Goal: Transaction & Acquisition: Purchase product/service

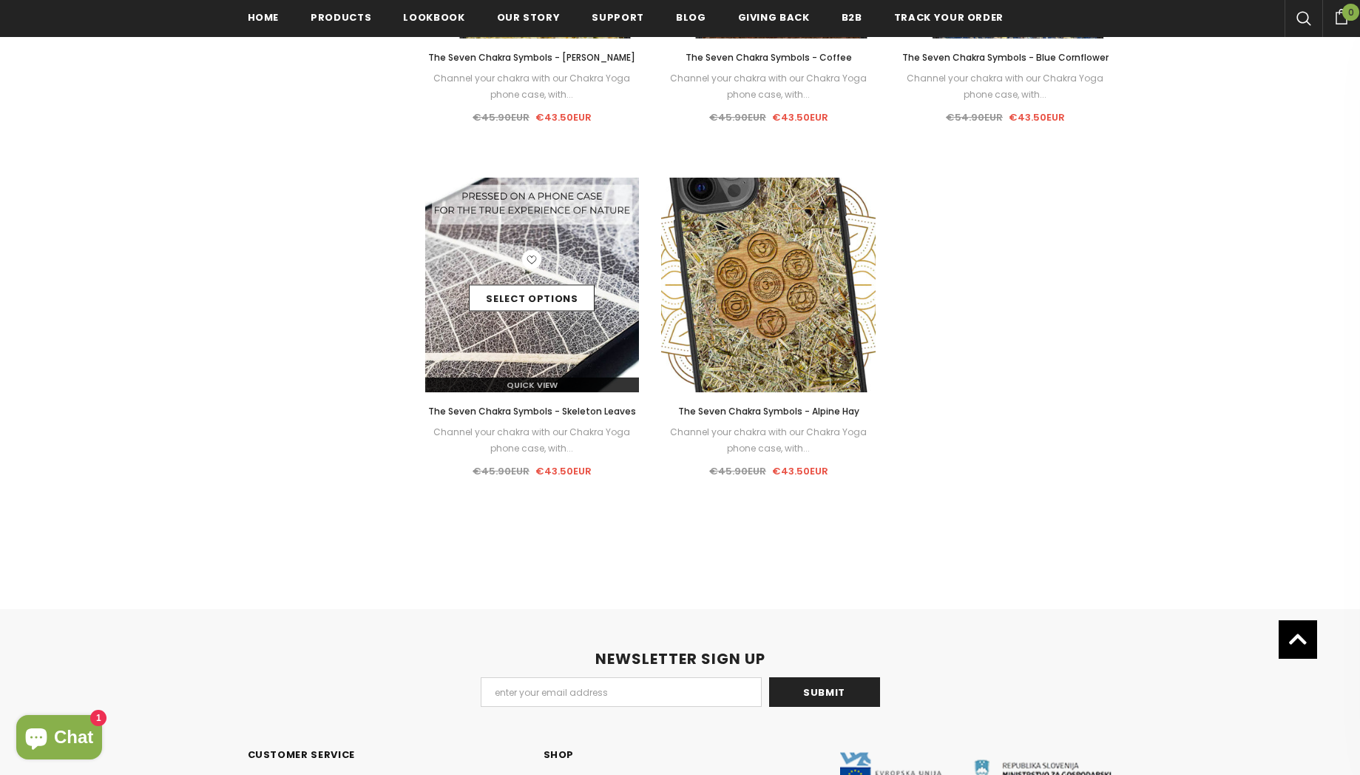
scroll to position [1312, 0]
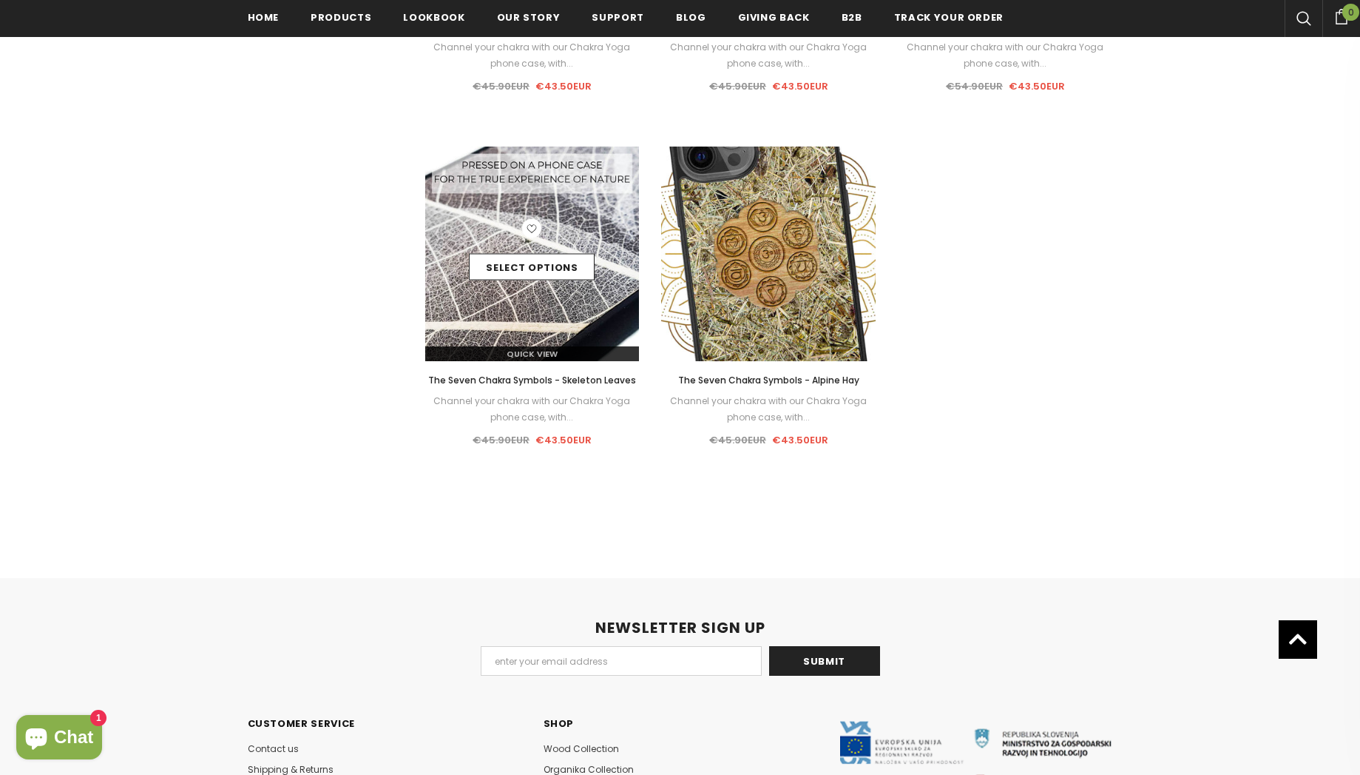
click at [567, 236] on div "Select options" at bounding box center [532, 254] width 215 height 70
click at [544, 277] on link "Select options" at bounding box center [532, 267] width 126 height 27
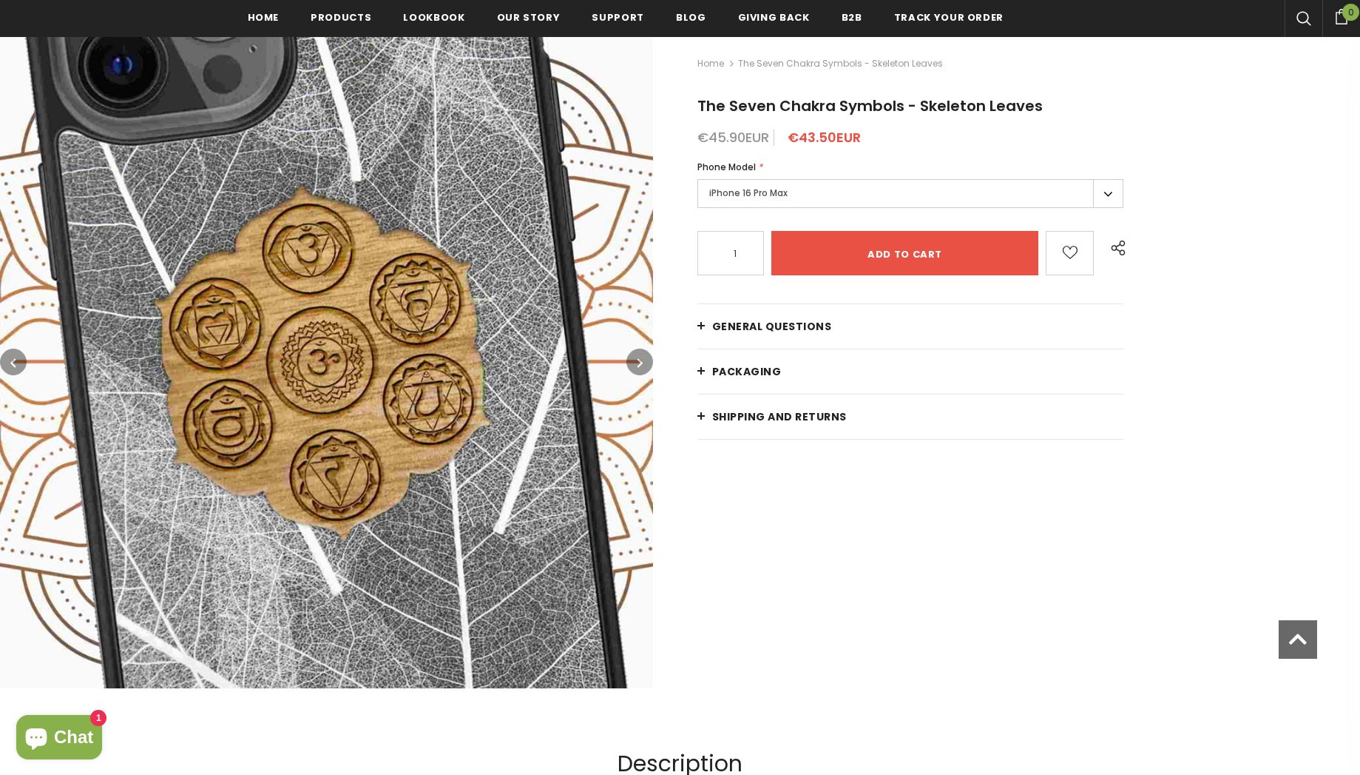
scroll to position [206, 0]
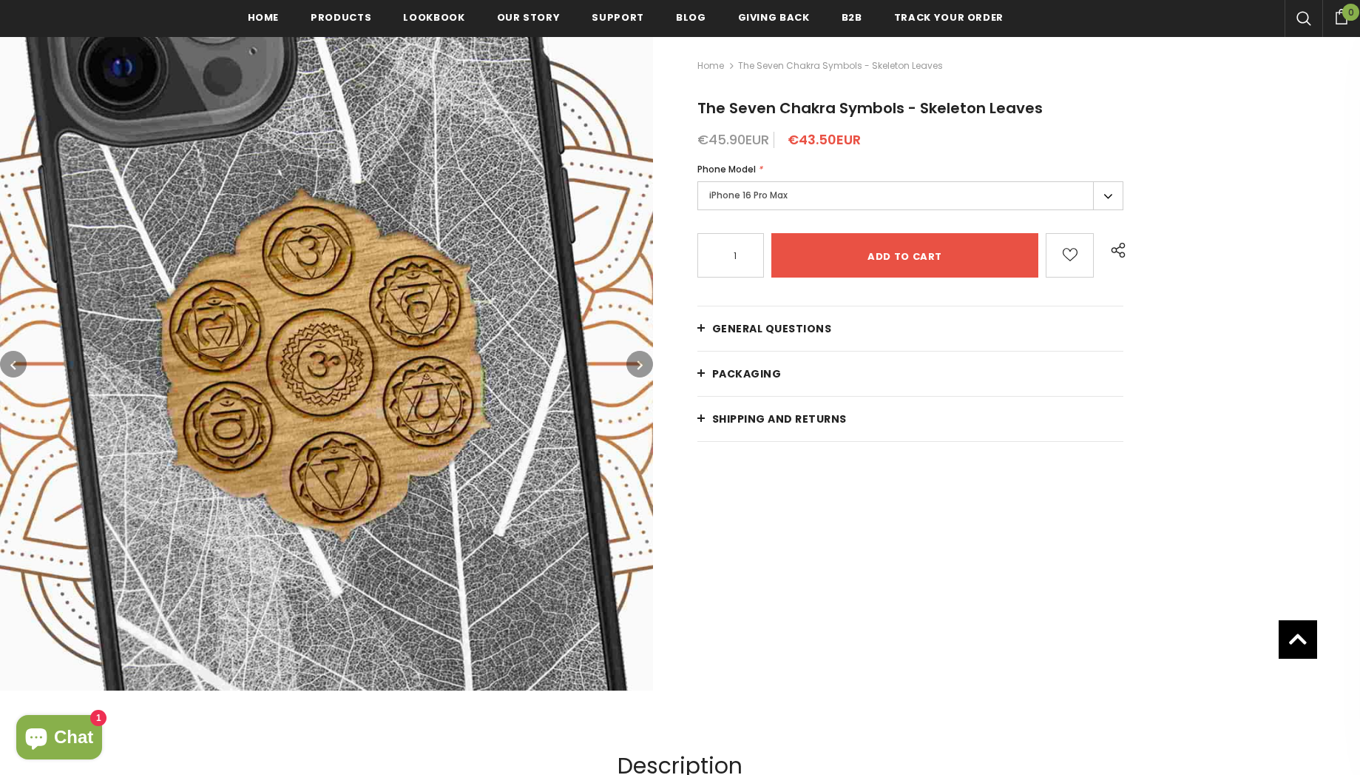
click at [1102, 198] on label "iPhone 16 Pro Max" at bounding box center [911, 195] width 427 height 29
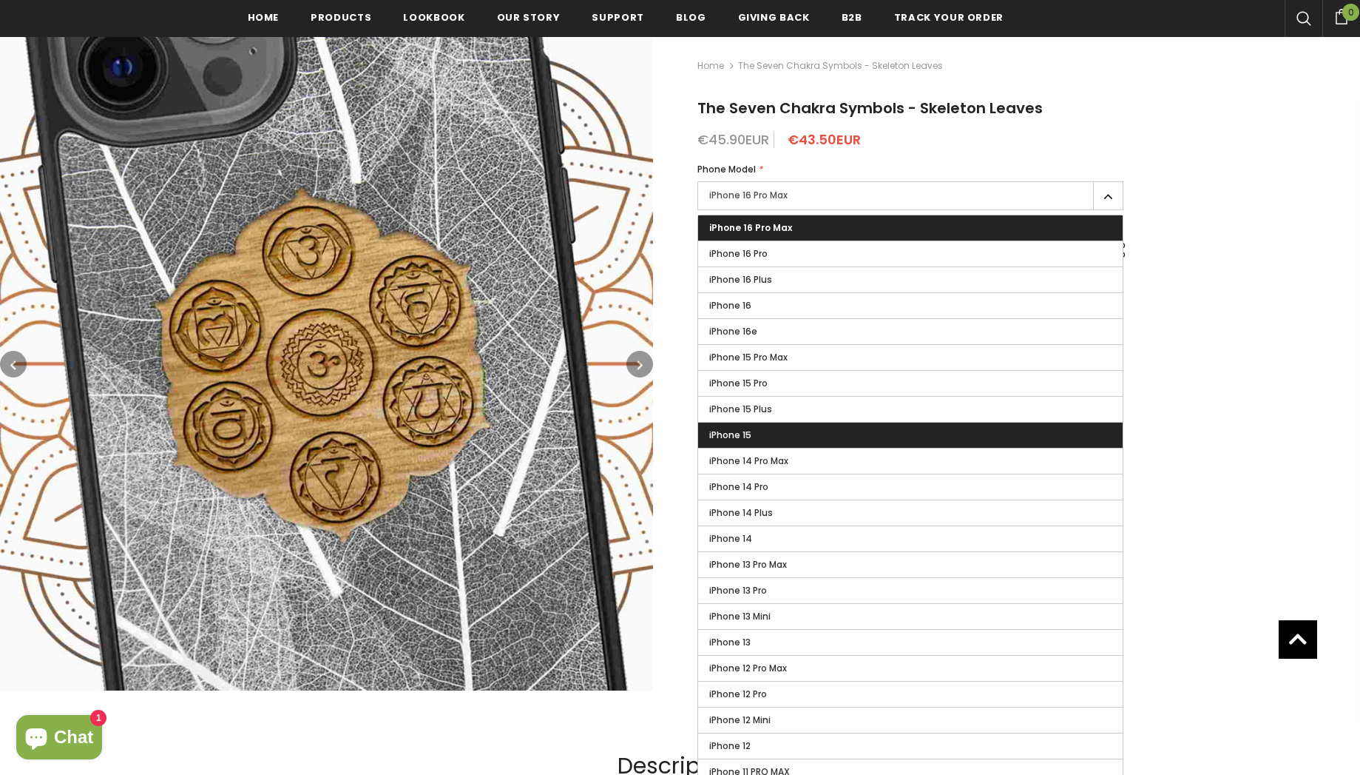
click at [888, 436] on label "iPhone 15" at bounding box center [910, 434] width 425 height 25
click at [0, 0] on input "iPhone 15" at bounding box center [0, 0] width 0 height 0
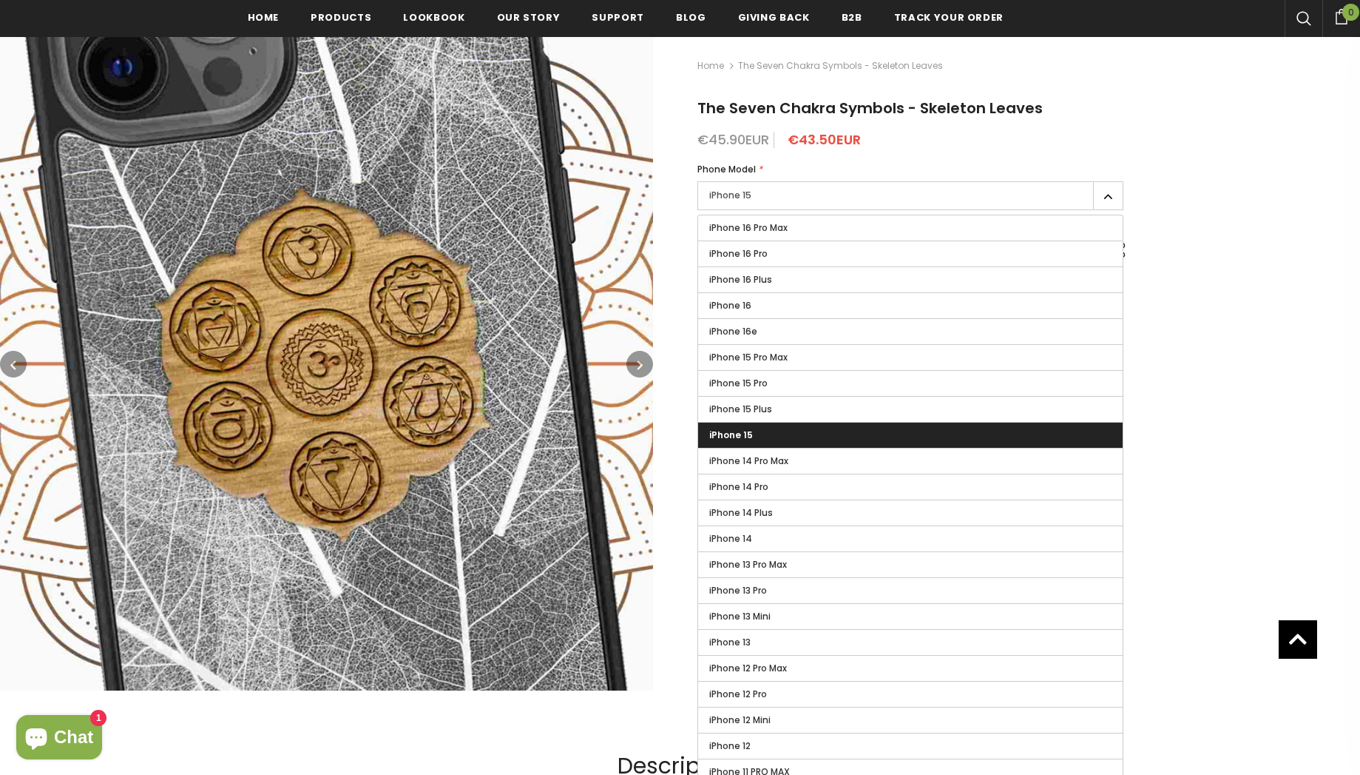
click at [1204, 345] on div "Home The Seven Chakra Symbols - Skeleton Leaves The Seven Chakra Symbols - Skel…" at bounding box center [1006, 370] width 707 height 675
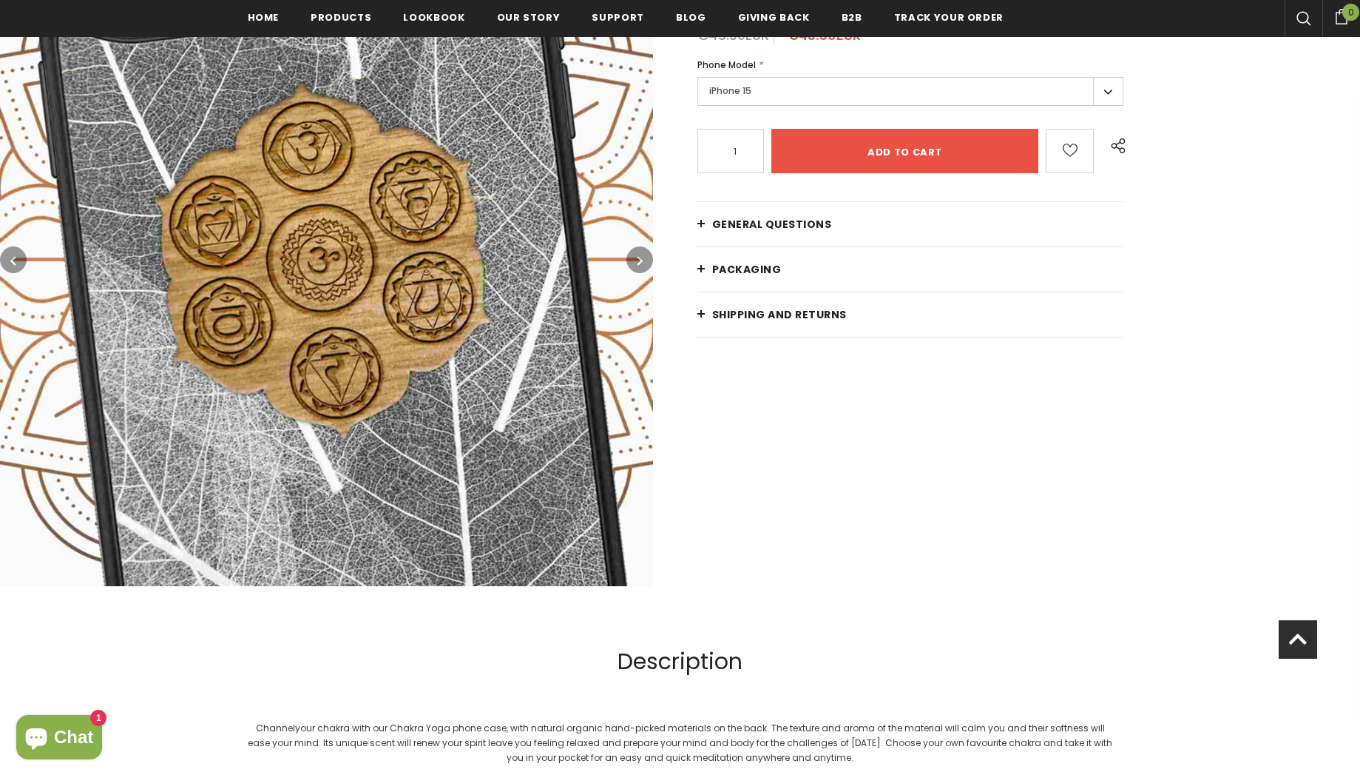
scroll to position [324, 0]
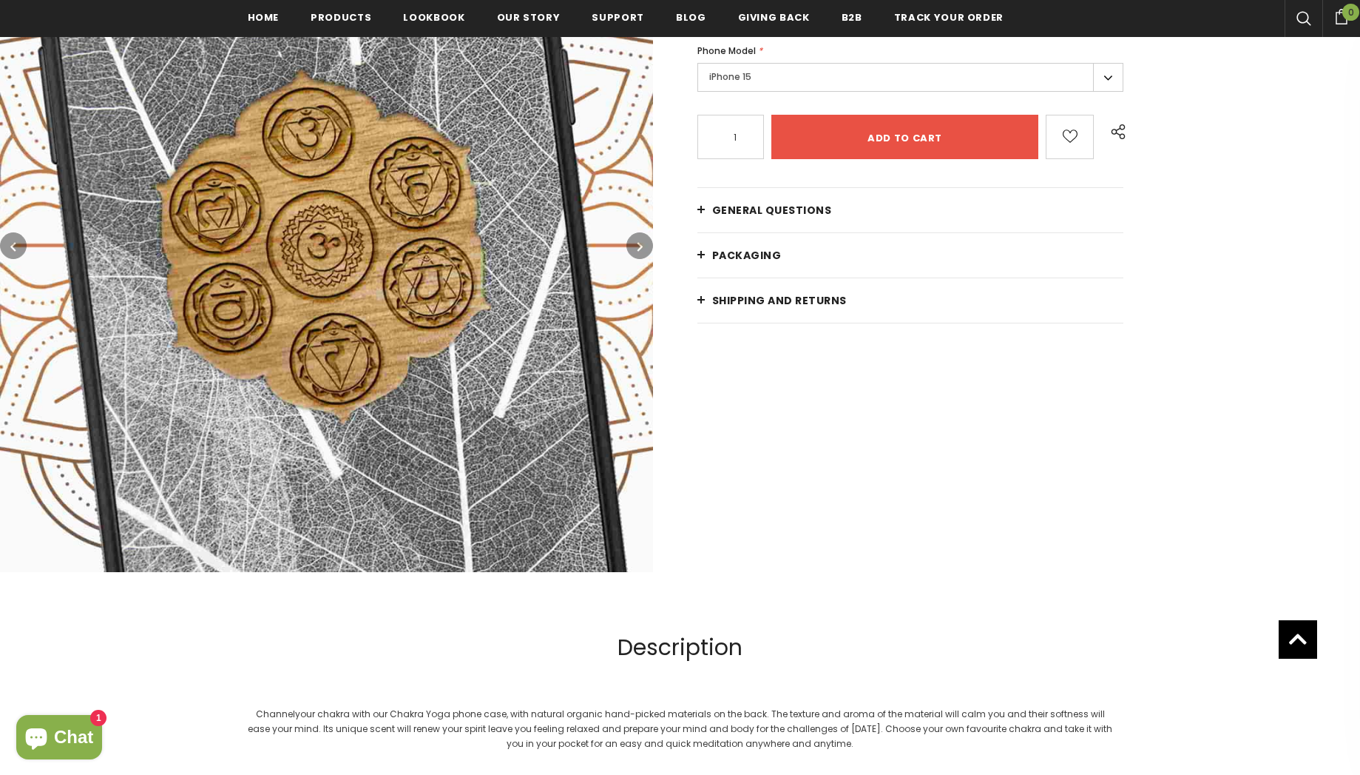
click at [638, 235] on button "button" at bounding box center [640, 245] width 27 height 27
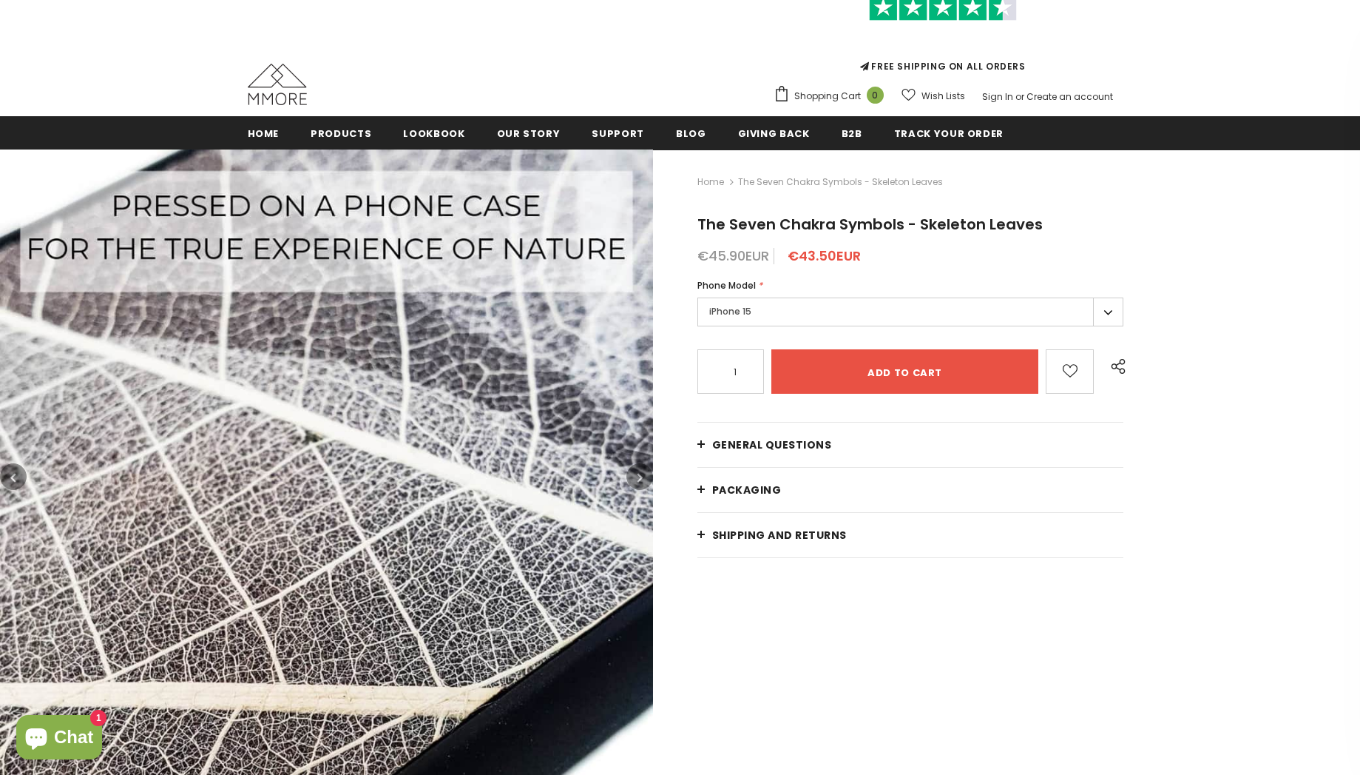
scroll to position [0, 0]
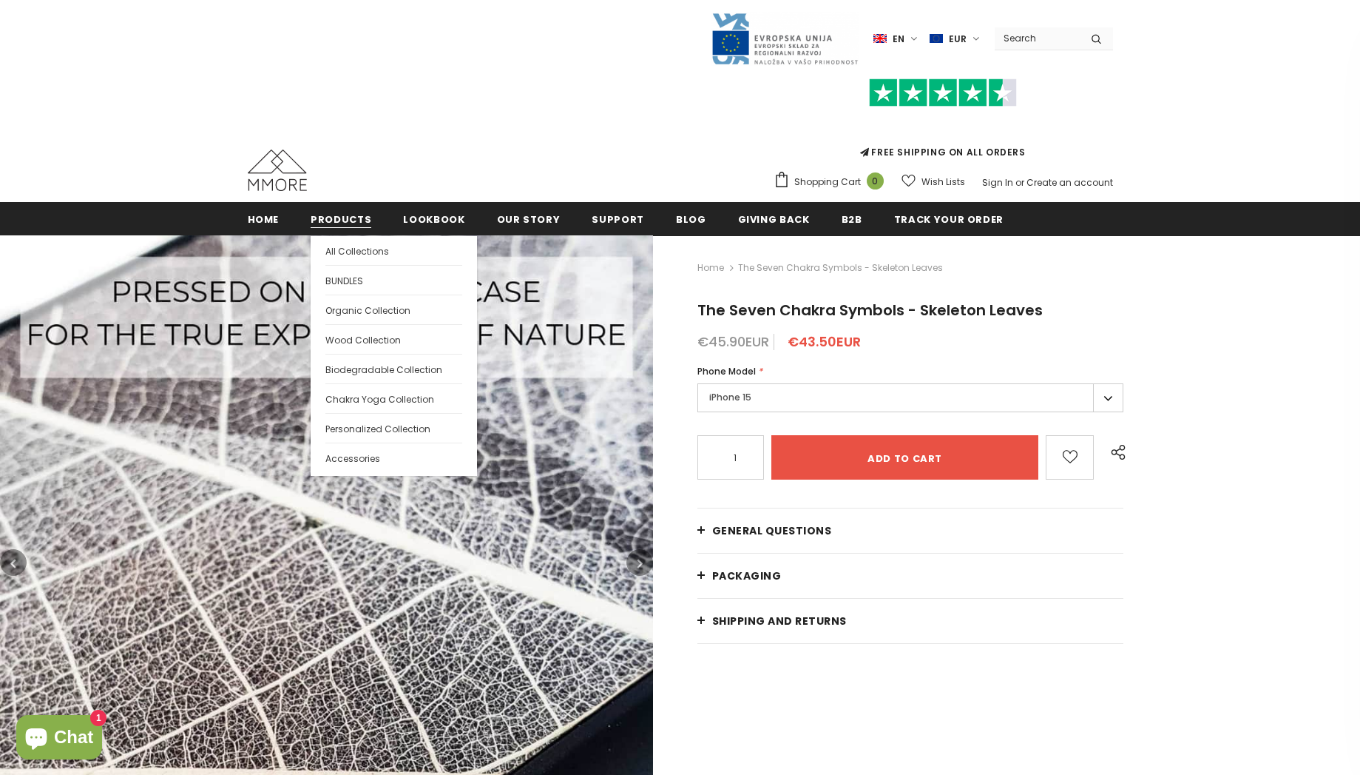
click at [323, 223] on span "Products" at bounding box center [341, 219] width 61 height 14
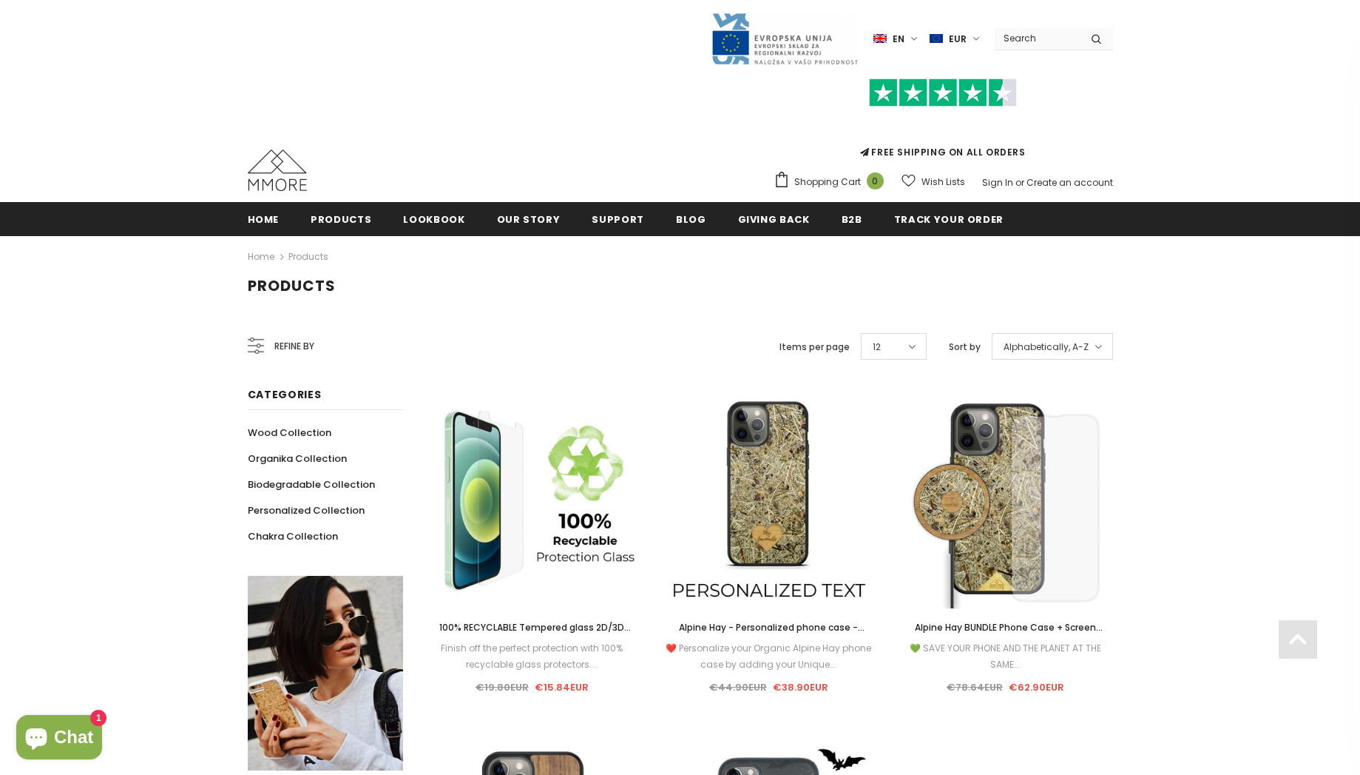
scroll to position [4, 0]
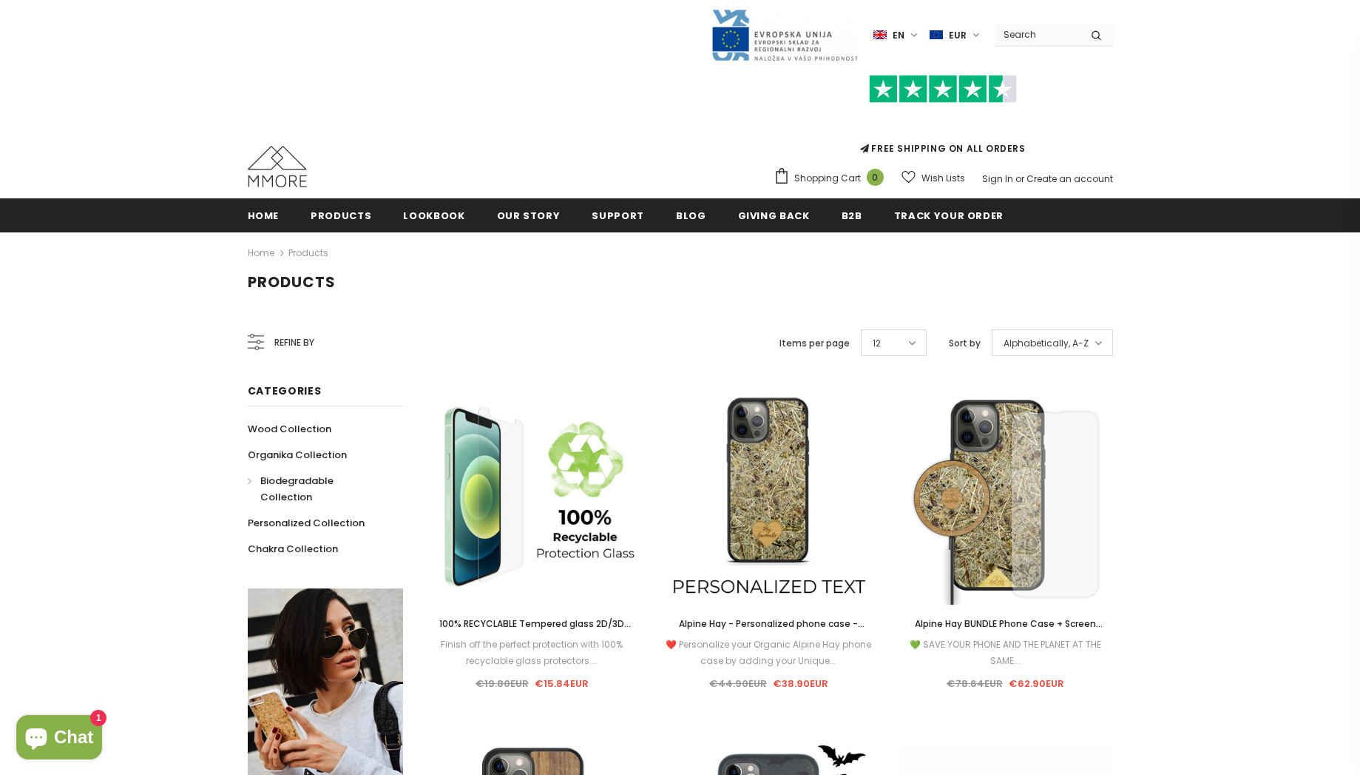
click at [313, 477] on span "Biodegradable Collection" at bounding box center [296, 488] width 73 height 30
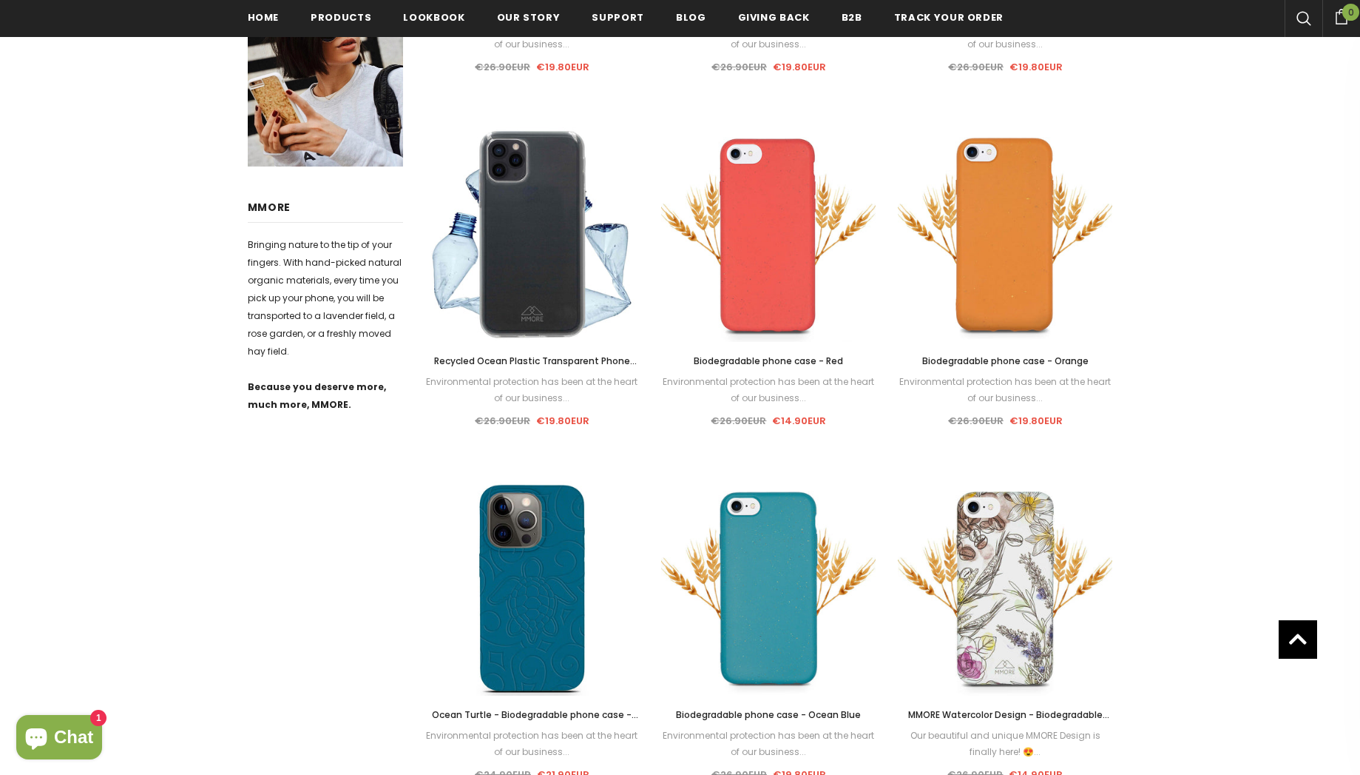
scroll to position [633, 0]
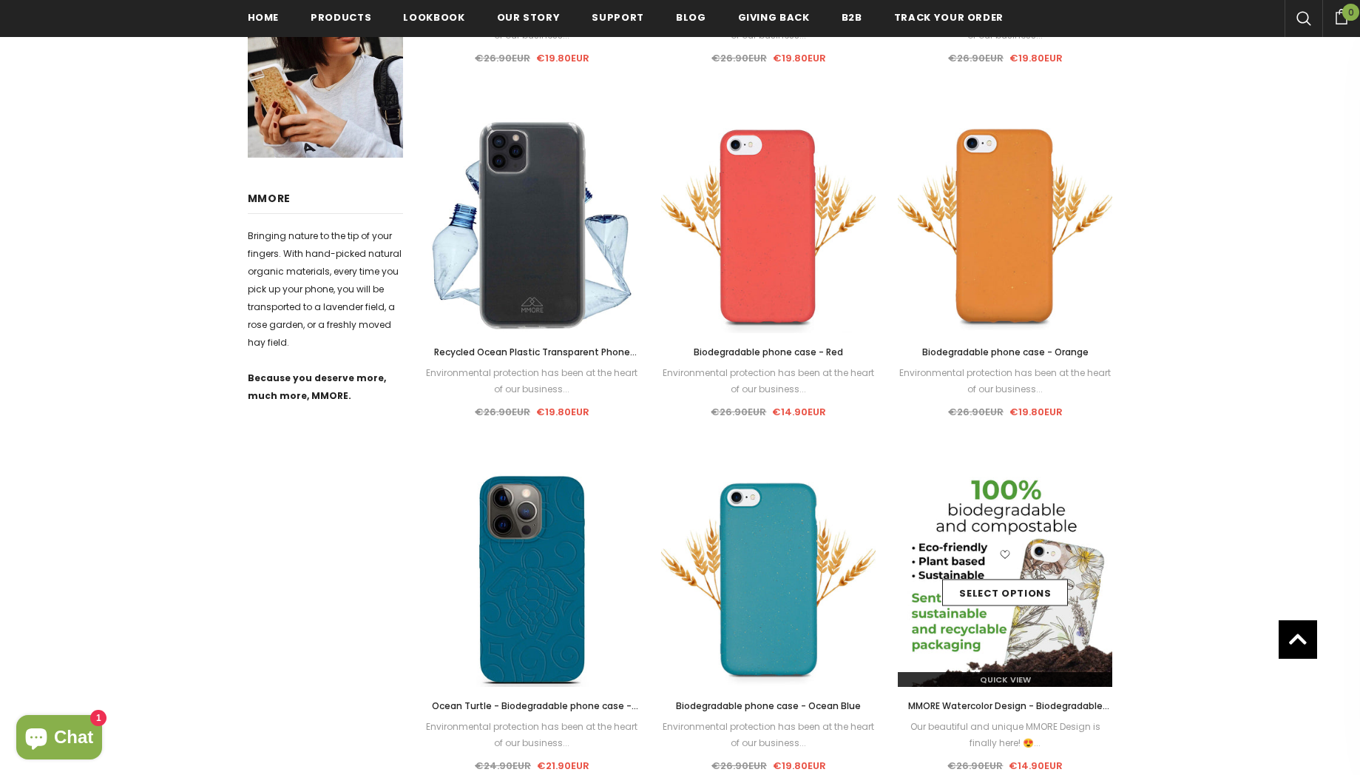
click at [1078, 555] on div "Select options" at bounding box center [1005, 579] width 215 height 70
click at [1030, 581] on link "Select options" at bounding box center [1005, 592] width 126 height 27
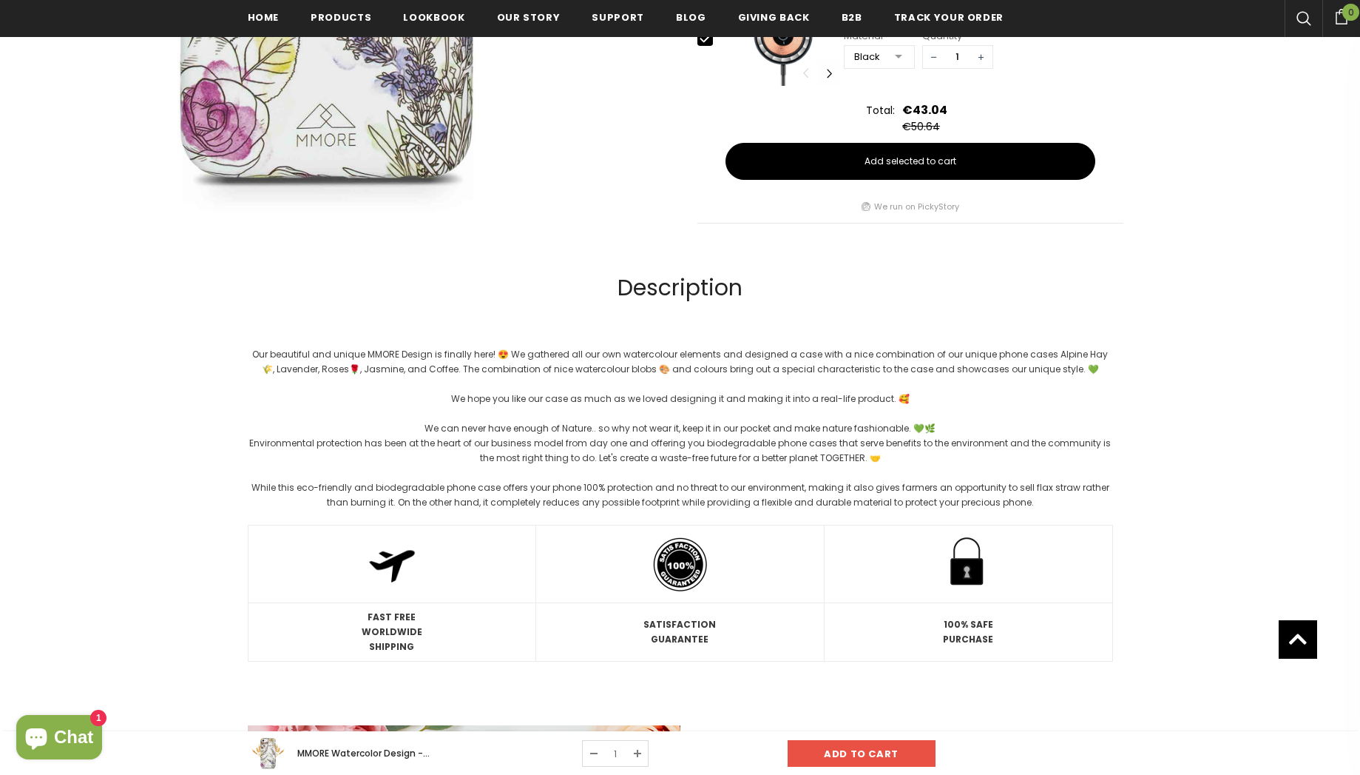
scroll to position [897, 0]
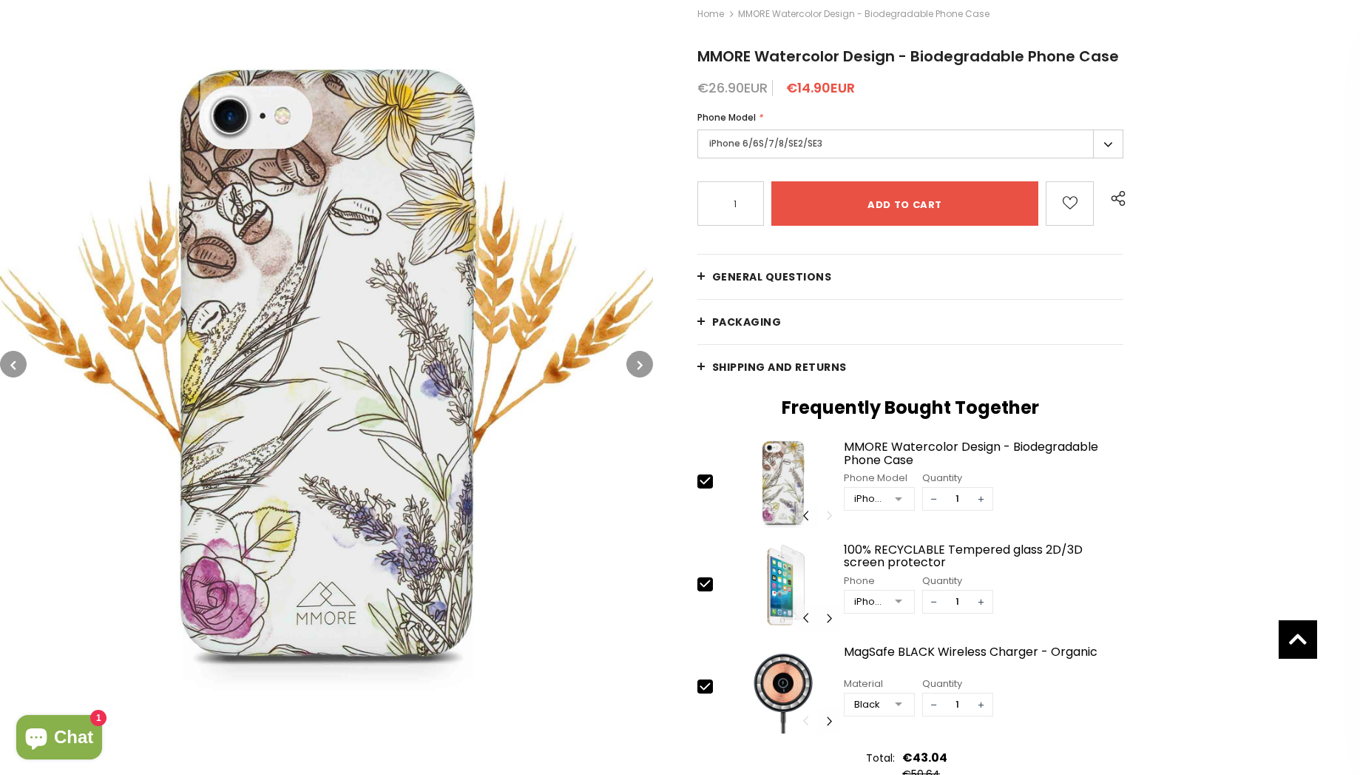
scroll to position [0, 0]
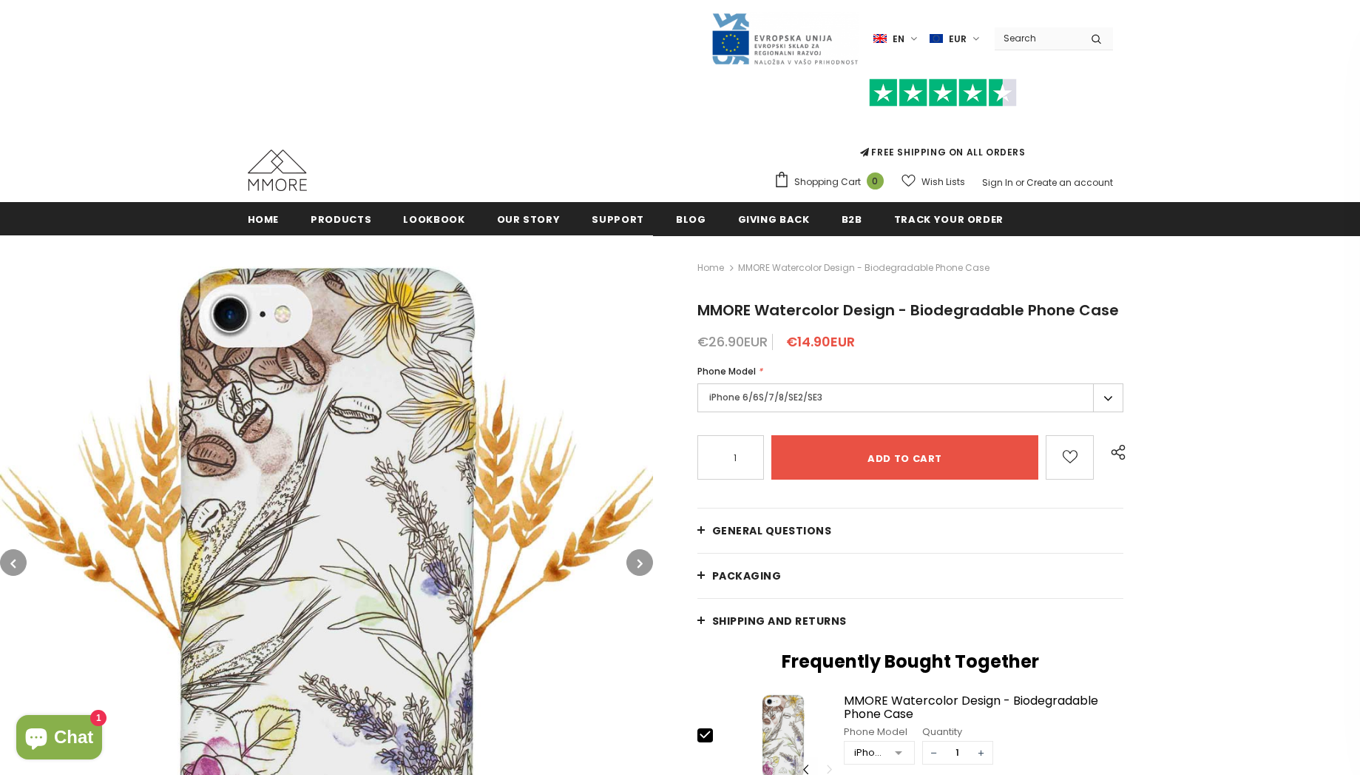
click at [795, 405] on label "iPhone 6/6S/7/8/SE2/SE3" at bounding box center [911, 397] width 427 height 29
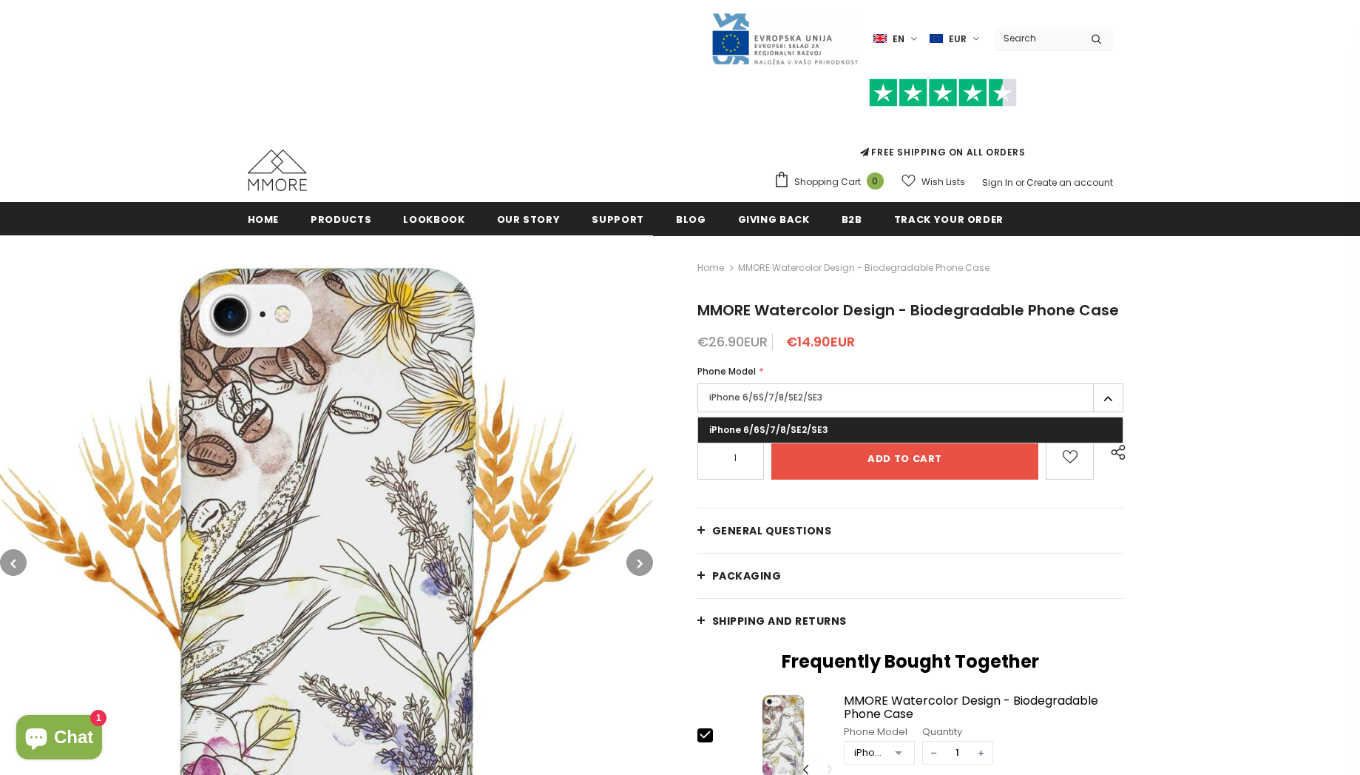
click at [1120, 397] on div "Home MMORE Watercolor Design - Biodegradable Phone Case MMORE Watercolor Design…" at bounding box center [1006, 683] width 707 height 897
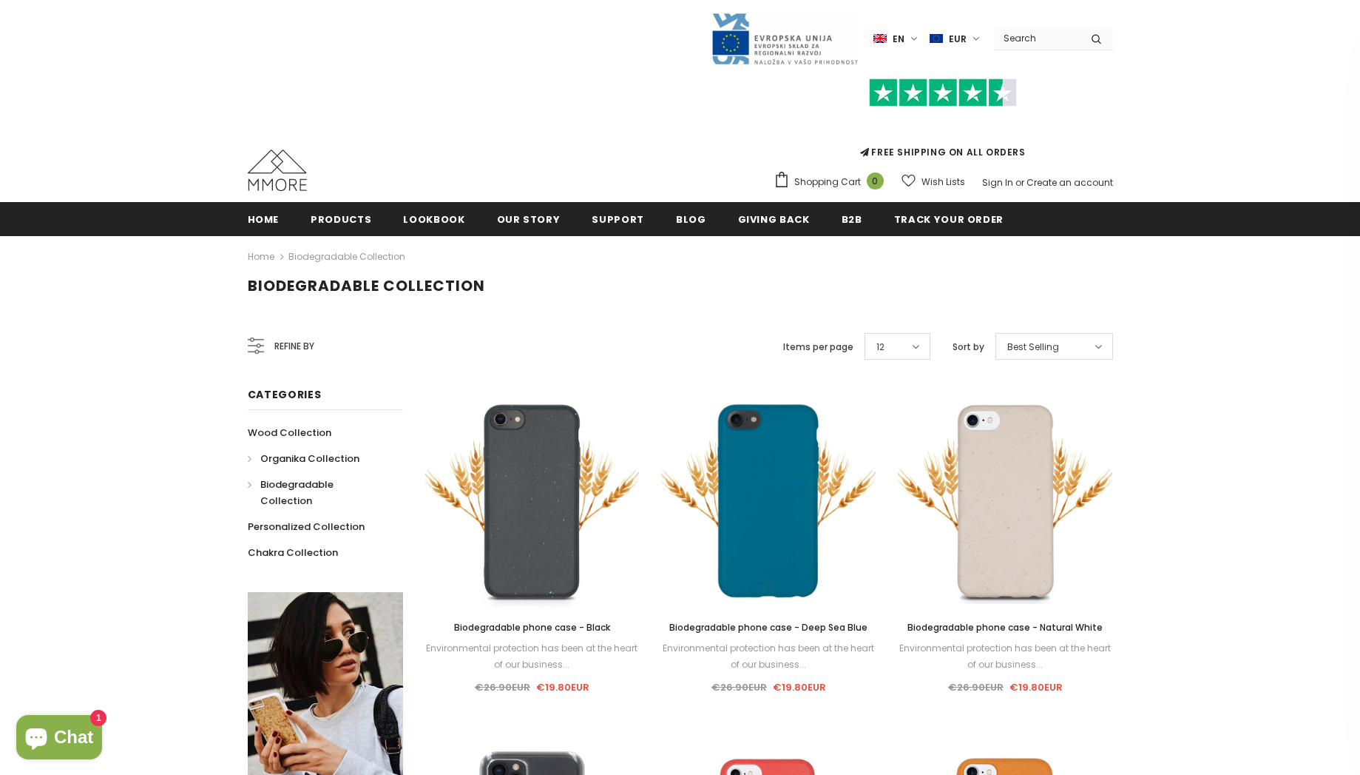
click at [314, 458] on span "Organika Collection" at bounding box center [309, 458] width 99 height 14
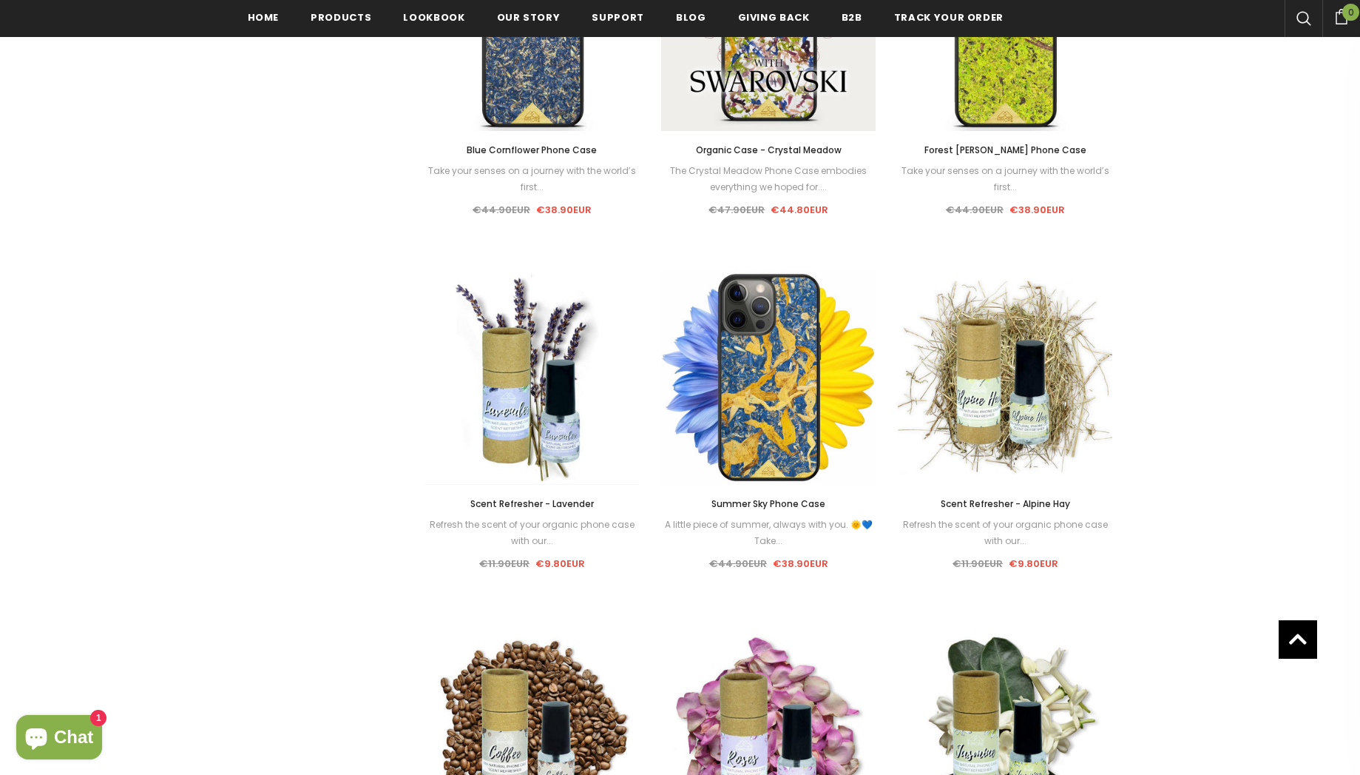
scroll to position [1230, 0]
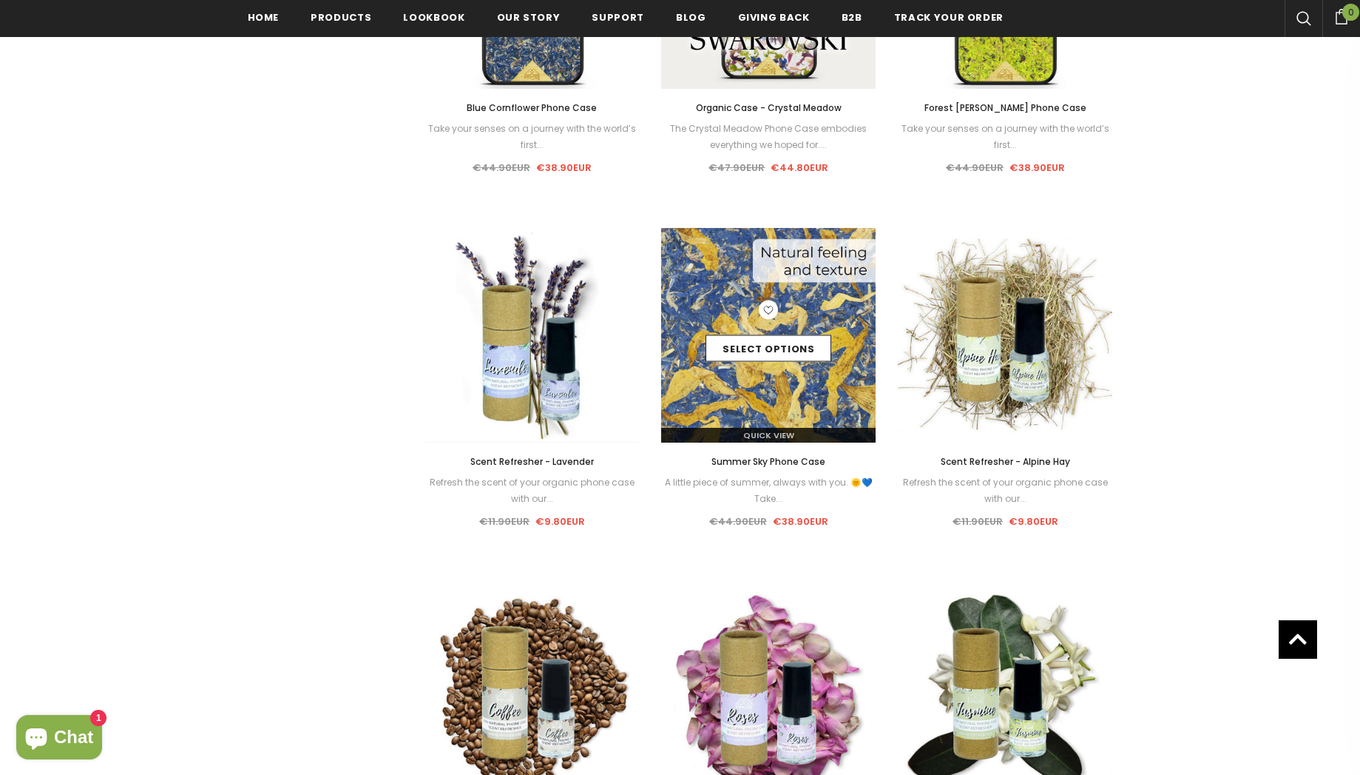
click at [794, 382] on img at bounding box center [768, 335] width 215 height 215
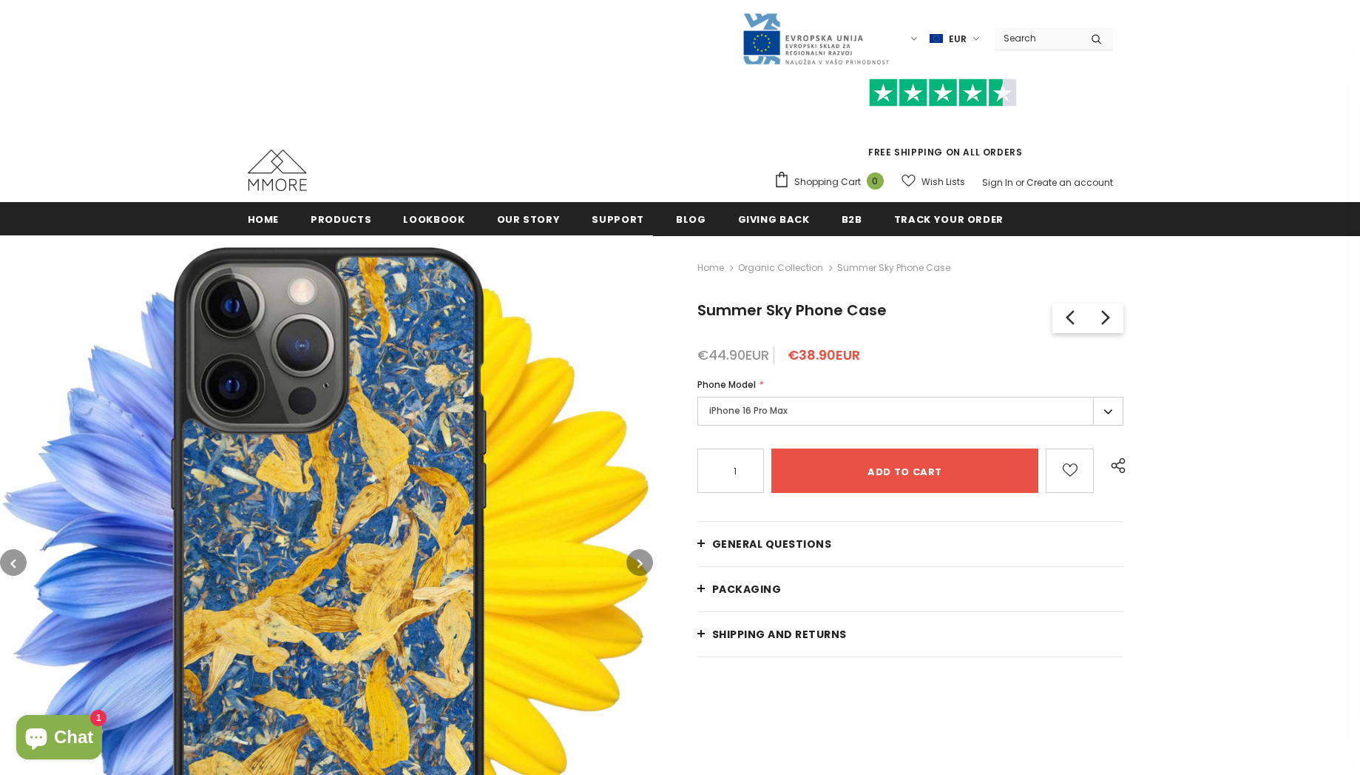
click at [848, 417] on label "iPhone 16 Pro Max" at bounding box center [911, 411] width 427 height 29
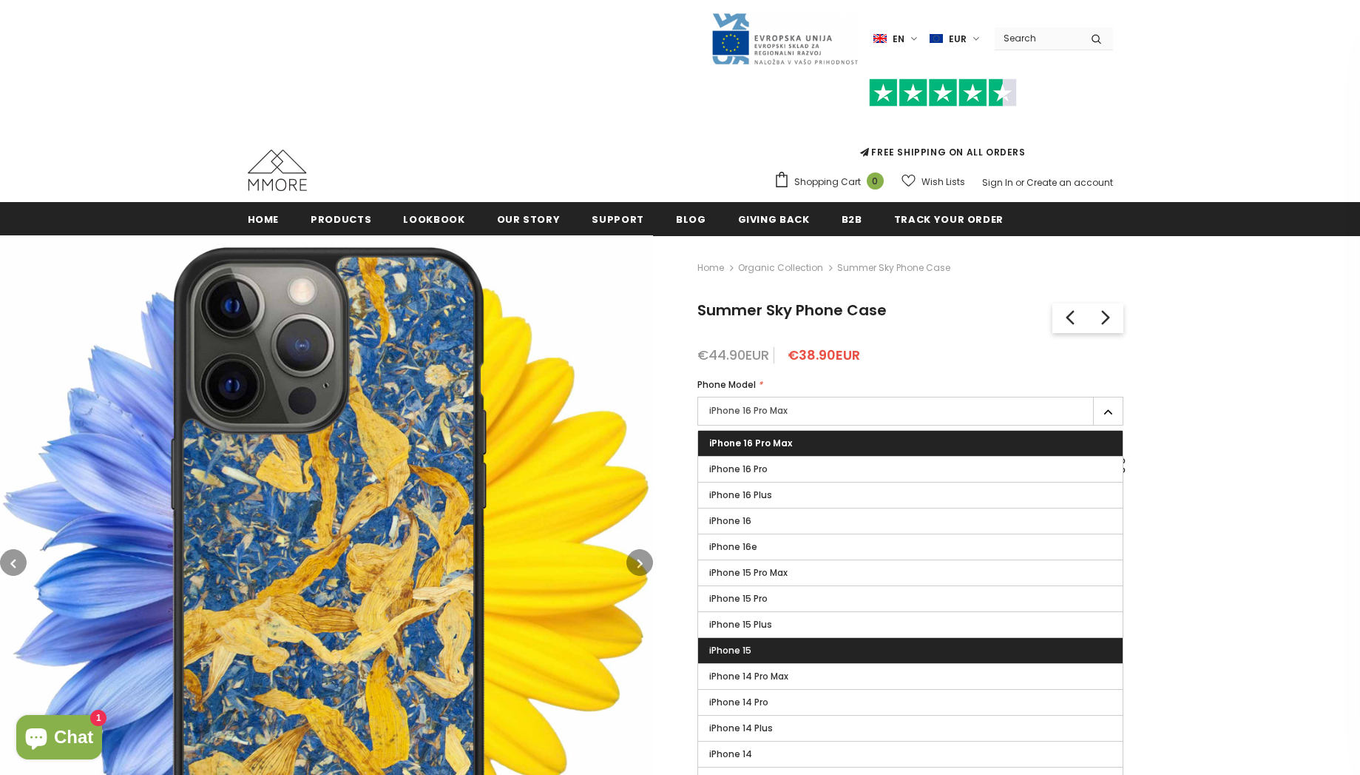
click at [820, 652] on label "iPhone 15" at bounding box center [910, 650] width 425 height 25
click at [0, 0] on input "iPhone 15" at bounding box center [0, 0] width 0 height 0
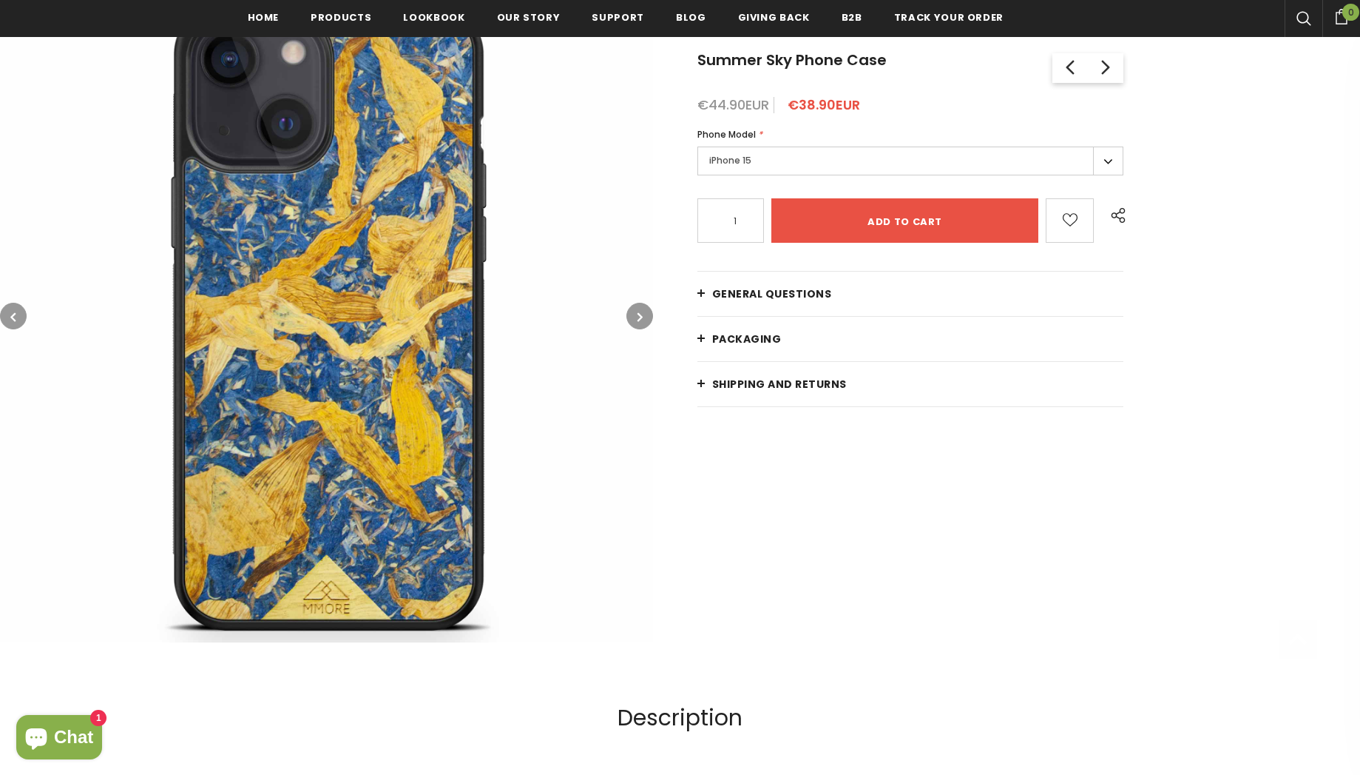
scroll to position [256, 0]
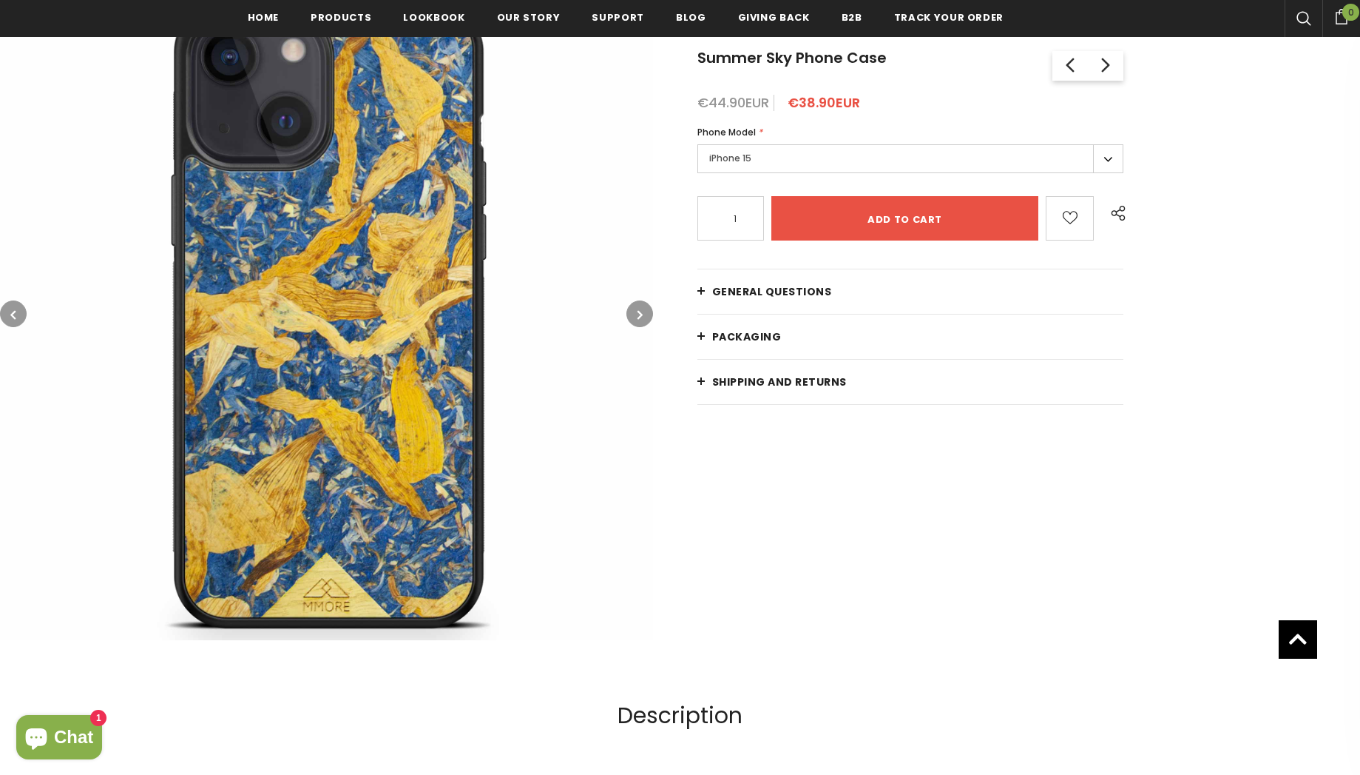
click at [638, 317] on icon "button" at bounding box center [640, 314] width 5 height 15
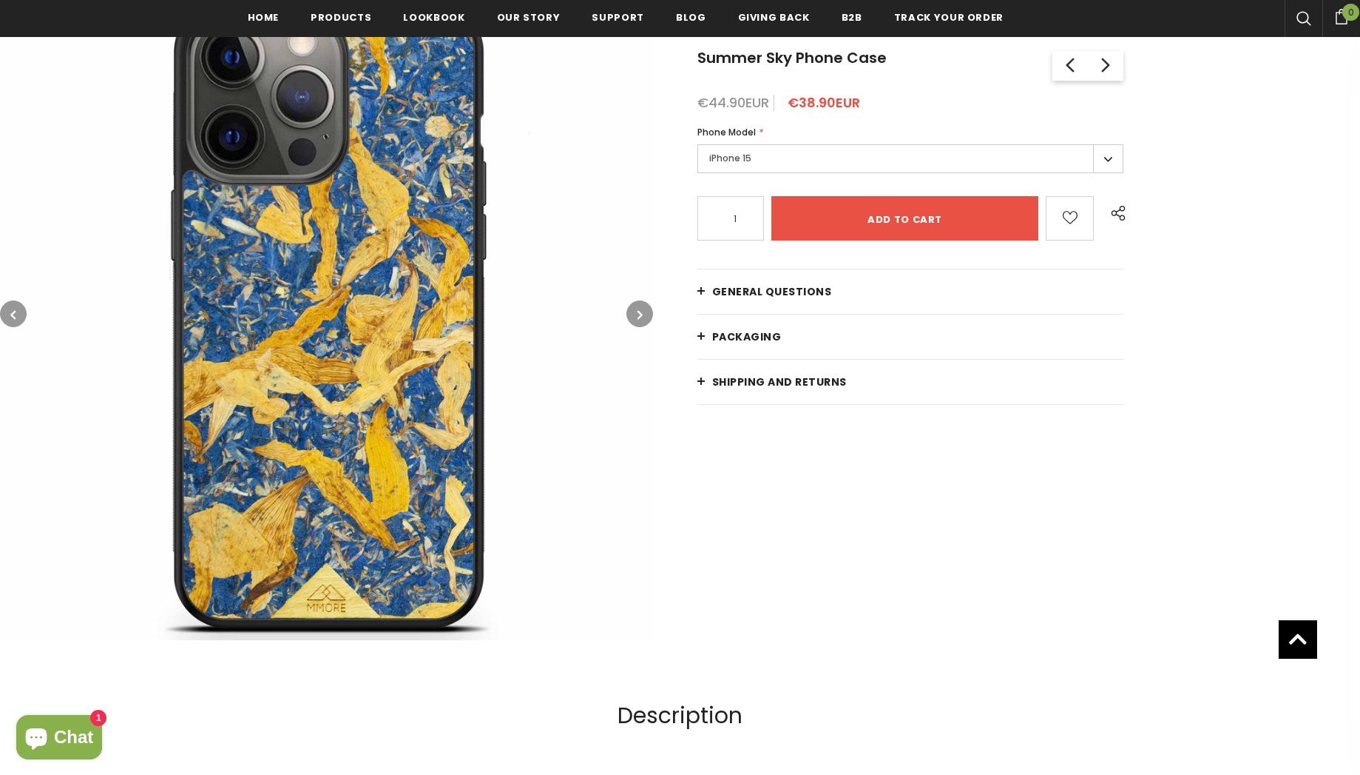
click at [638, 317] on icon "button" at bounding box center [640, 314] width 5 height 15
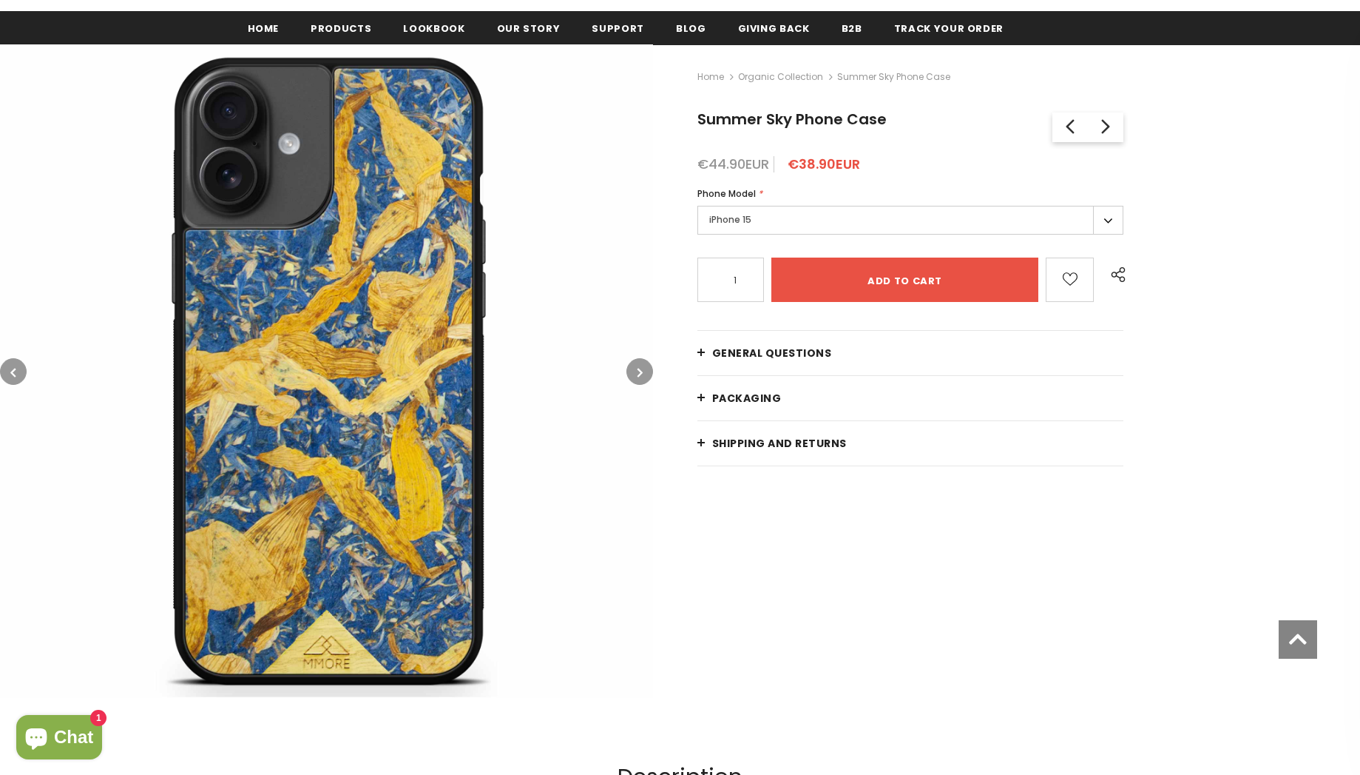
scroll to position [201, 0]
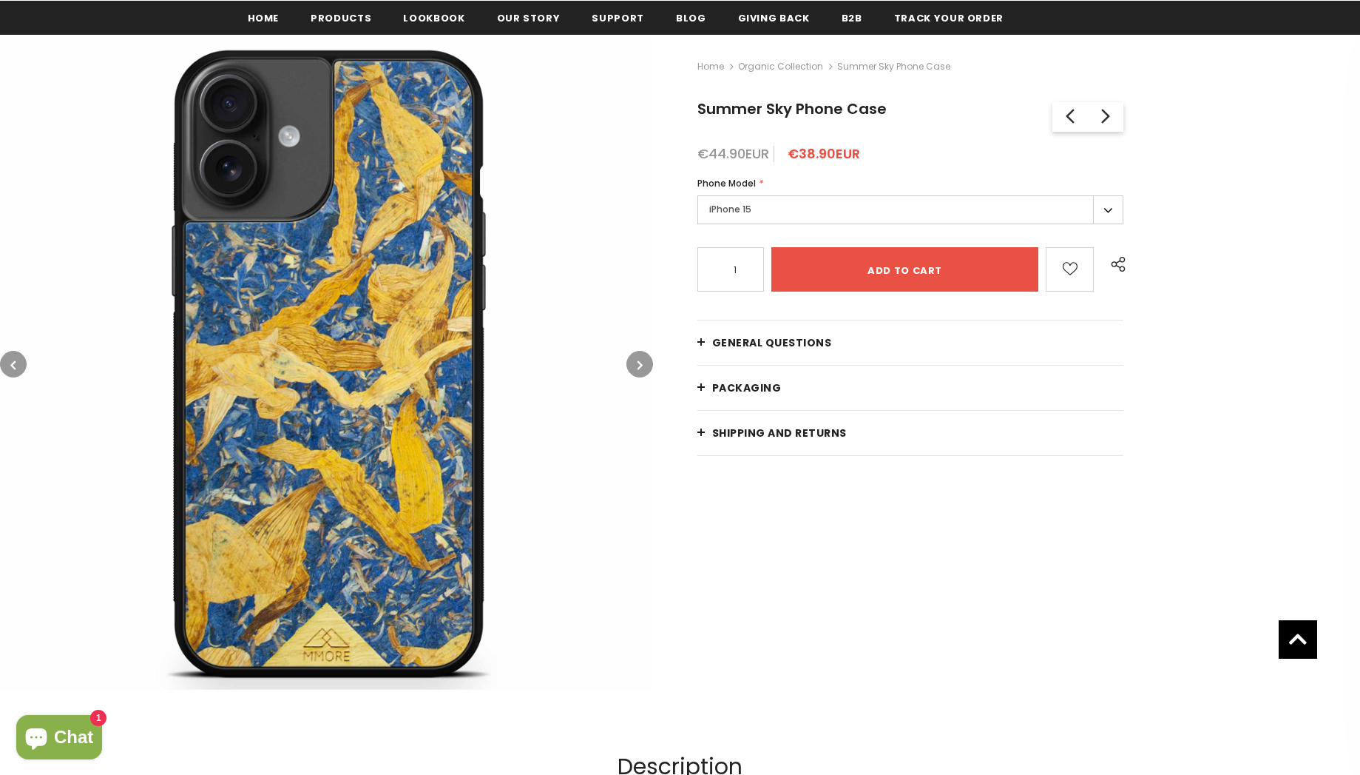
click at [704, 343] on link "General Questions" at bounding box center [911, 342] width 427 height 44
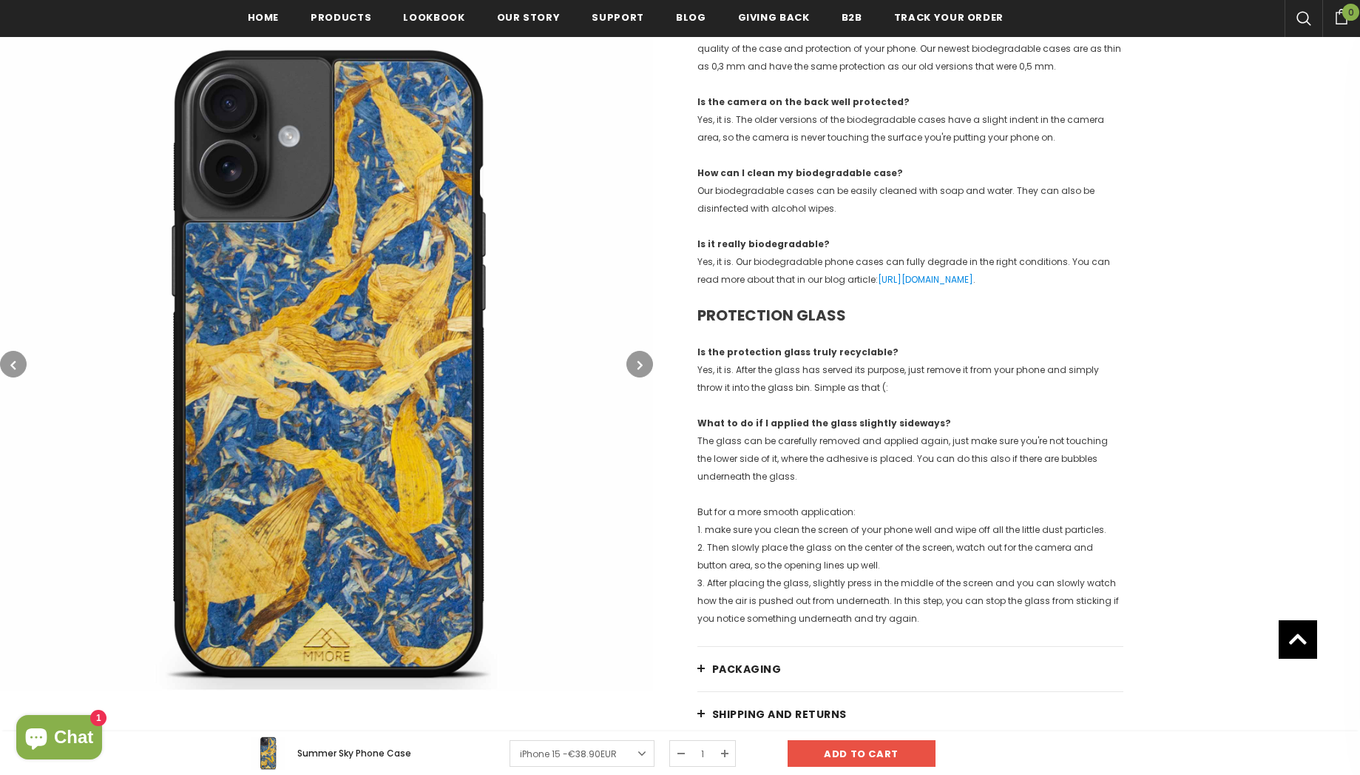
scroll to position [0, 0]
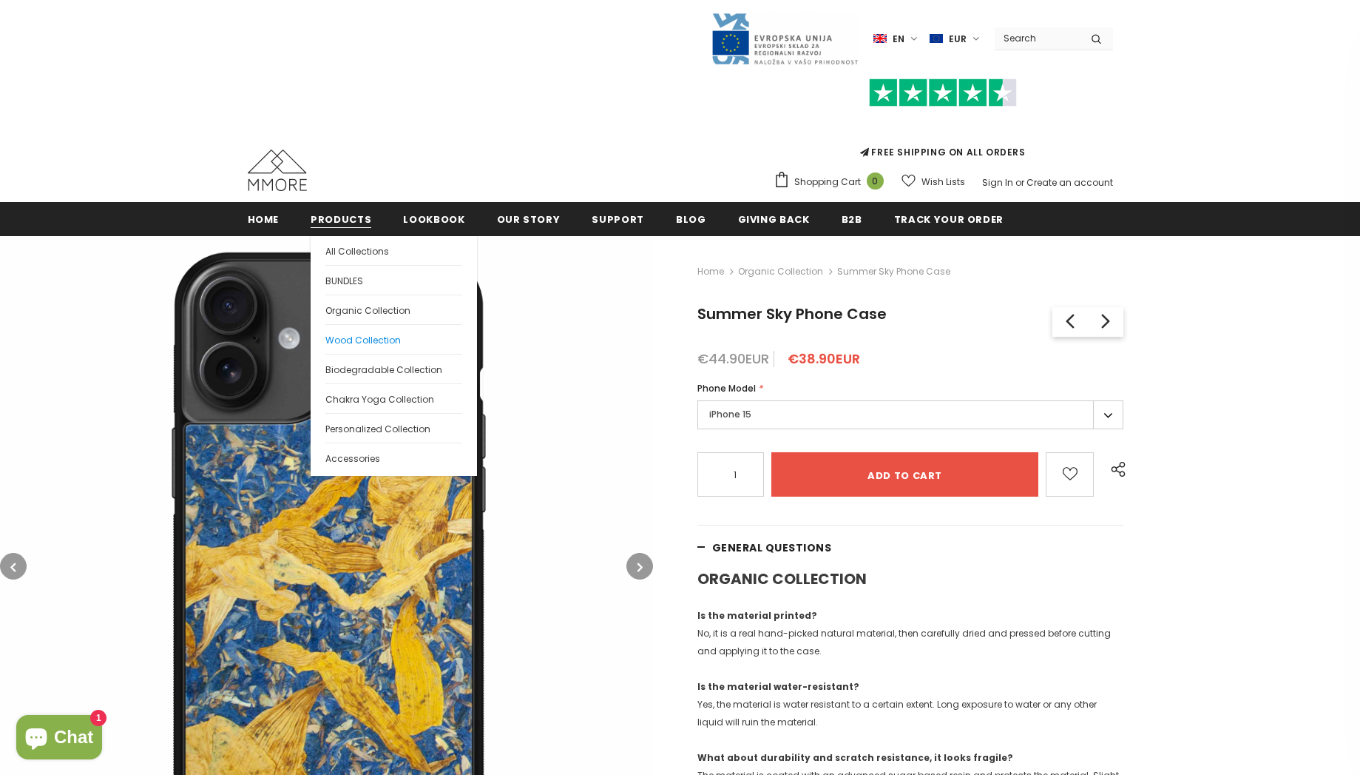
click at [368, 343] on span "Wood Collection" at bounding box center [363, 340] width 75 height 13
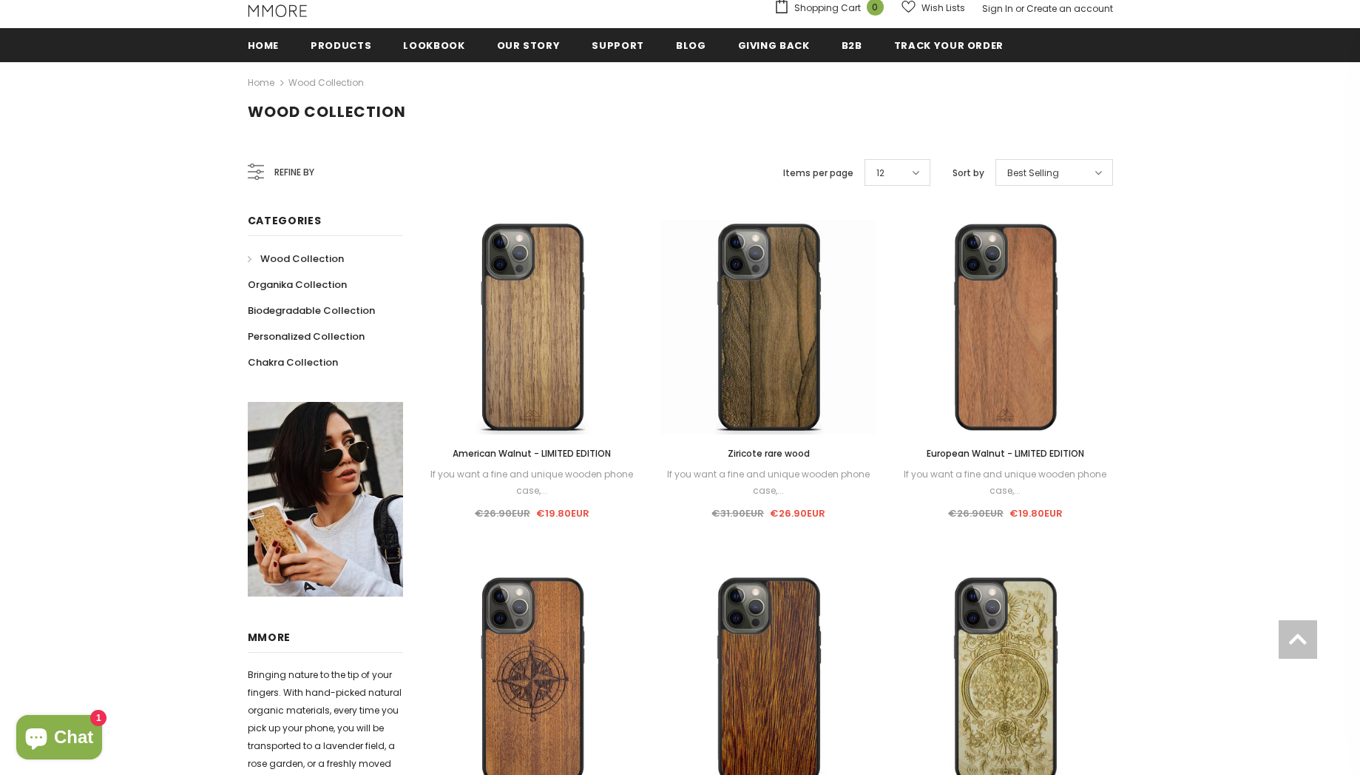
scroll to position [189, 0]
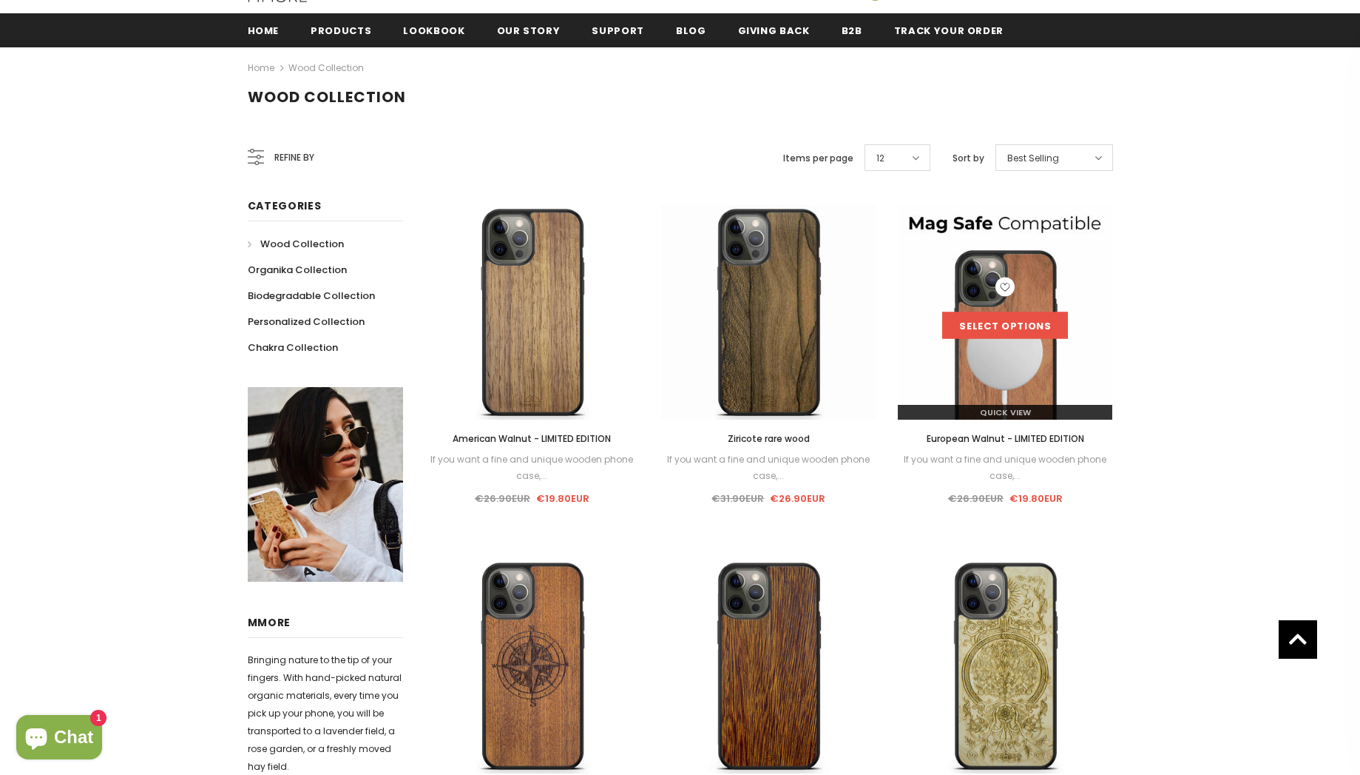
click at [1022, 328] on link "Select options" at bounding box center [1005, 325] width 126 height 27
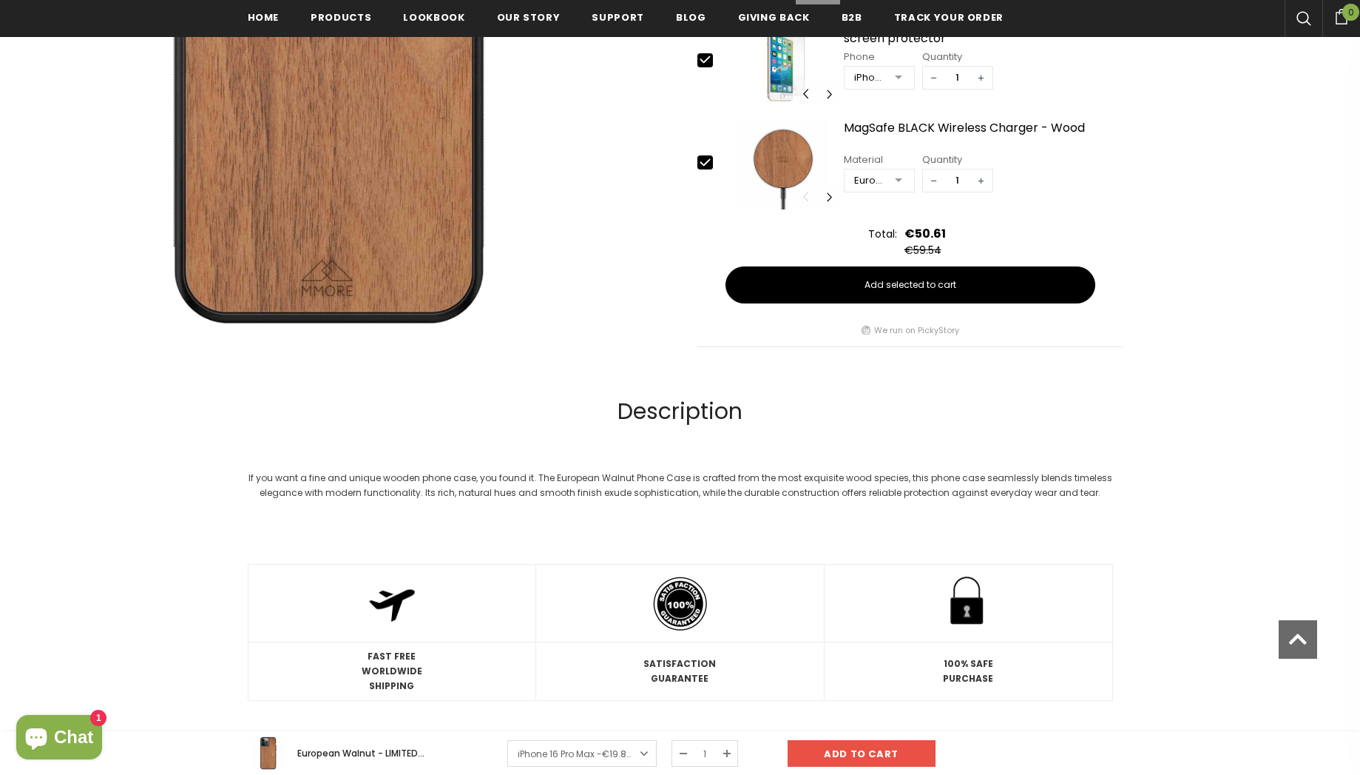
scroll to position [768, 0]
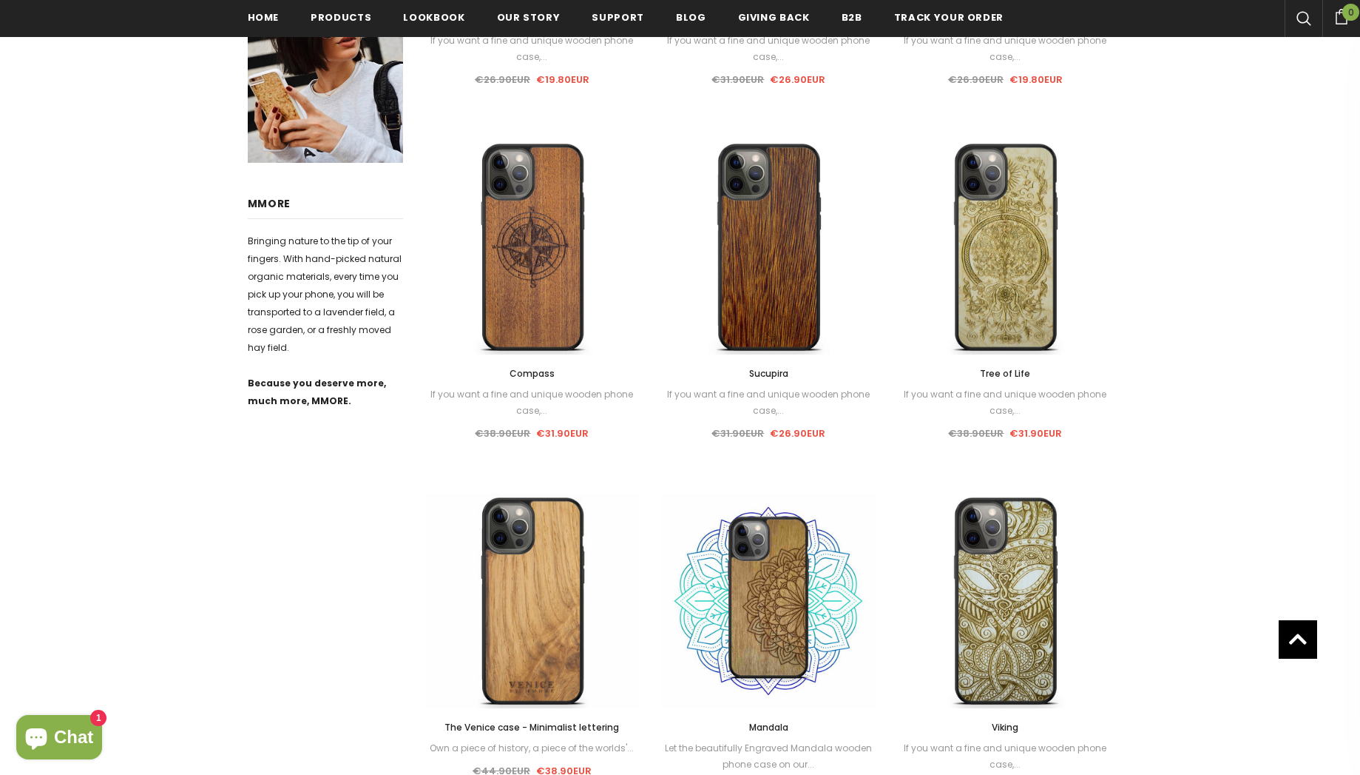
scroll to position [605, 0]
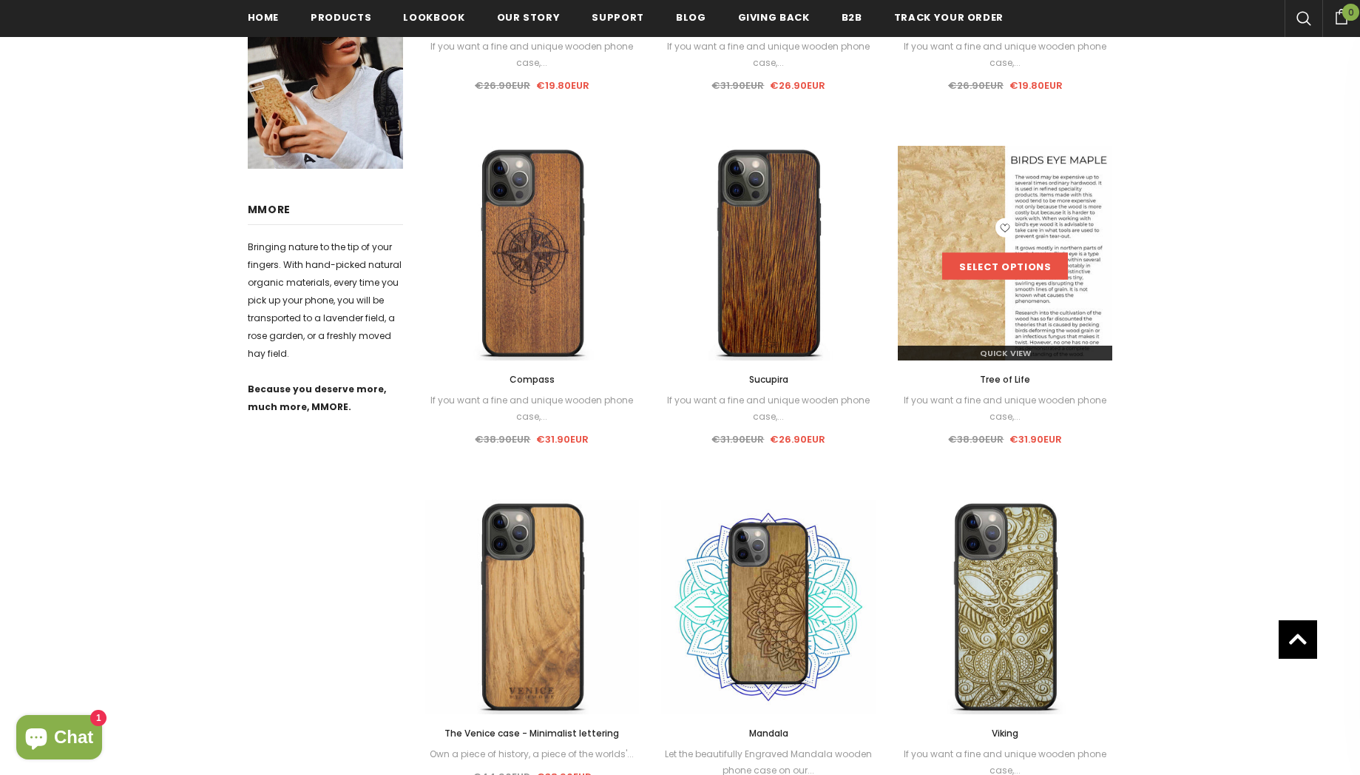
click at [1003, 270] on link "Select options" at bounding box center [1005, 266] width 126 height 27
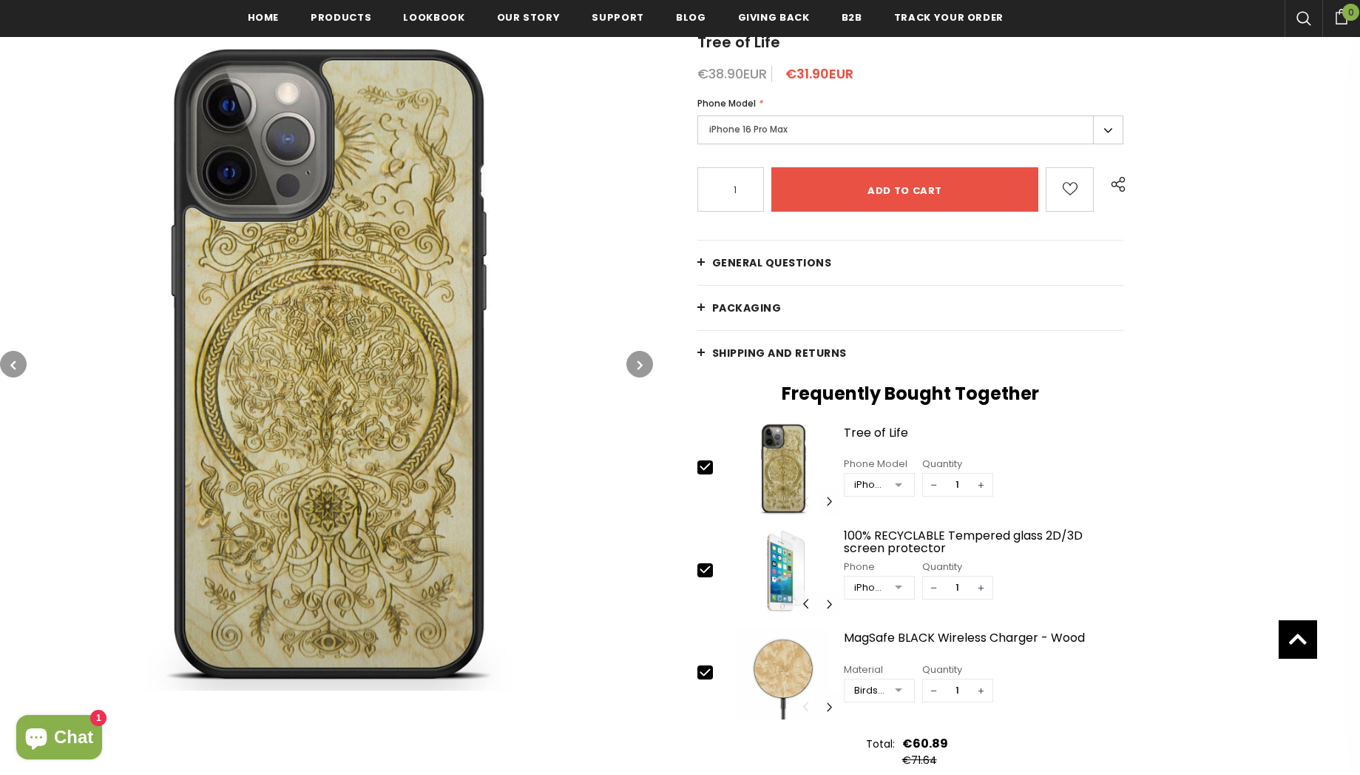
scroll to position [274, 0]
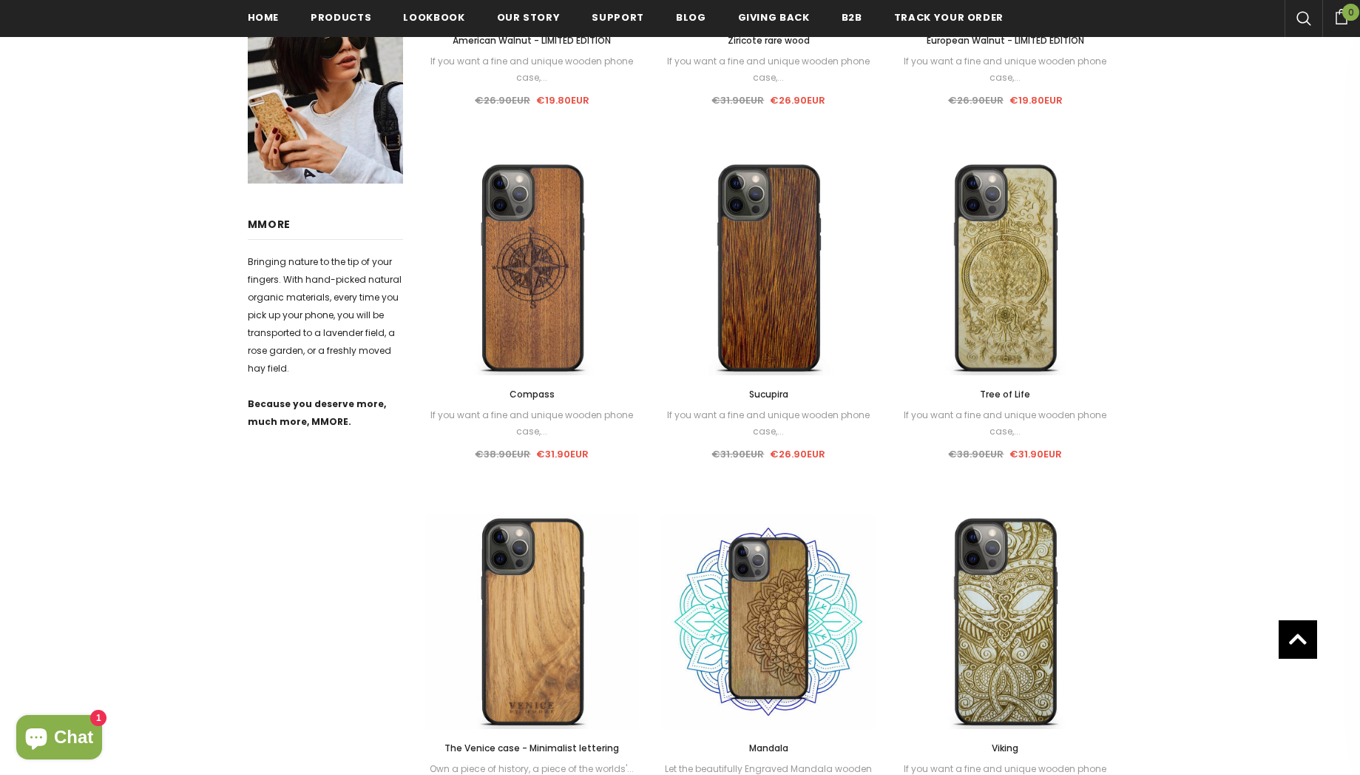
scroll to position [587, 0]
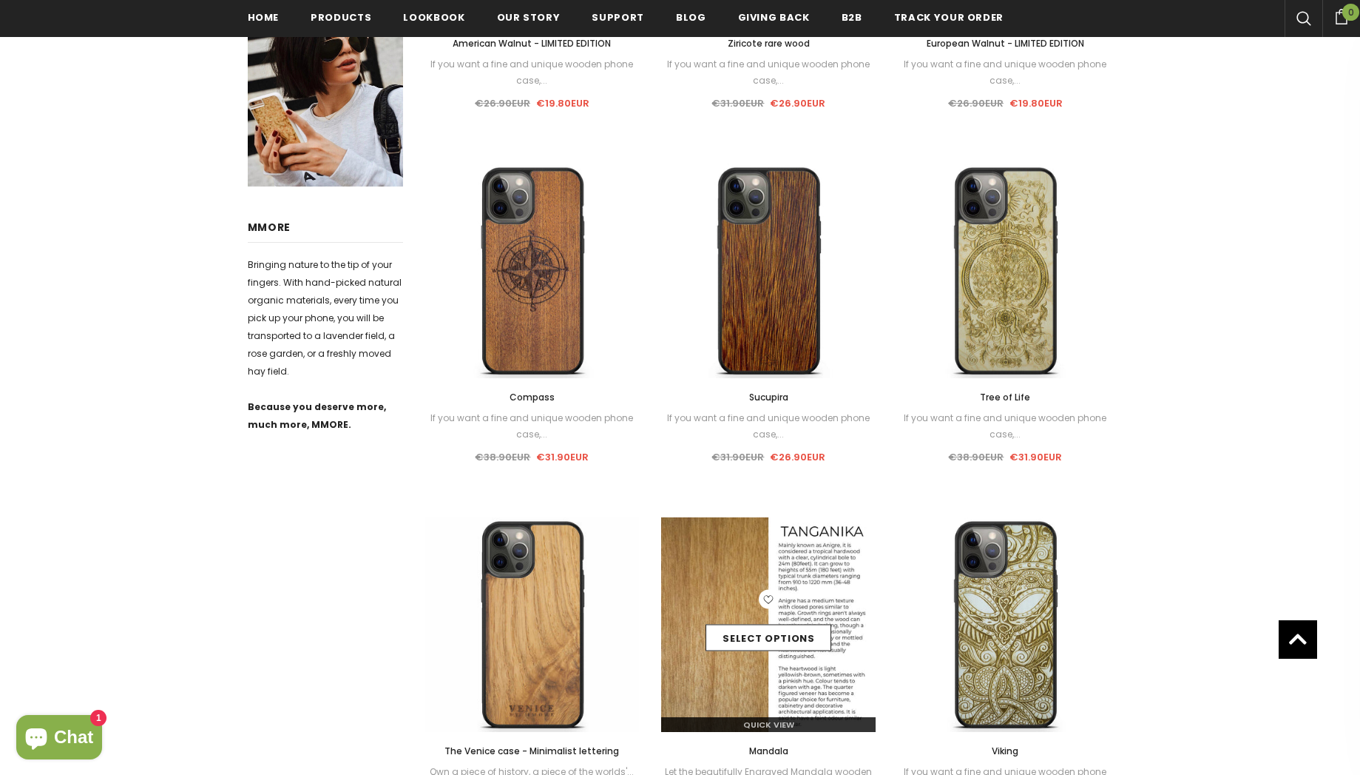
click at [758, 620] on div "Select options" at bounding box center [768, 625] width 215 height 70
click at [755, 645] on link "Select options" at bounding box center [769, 637] width 126 height 27
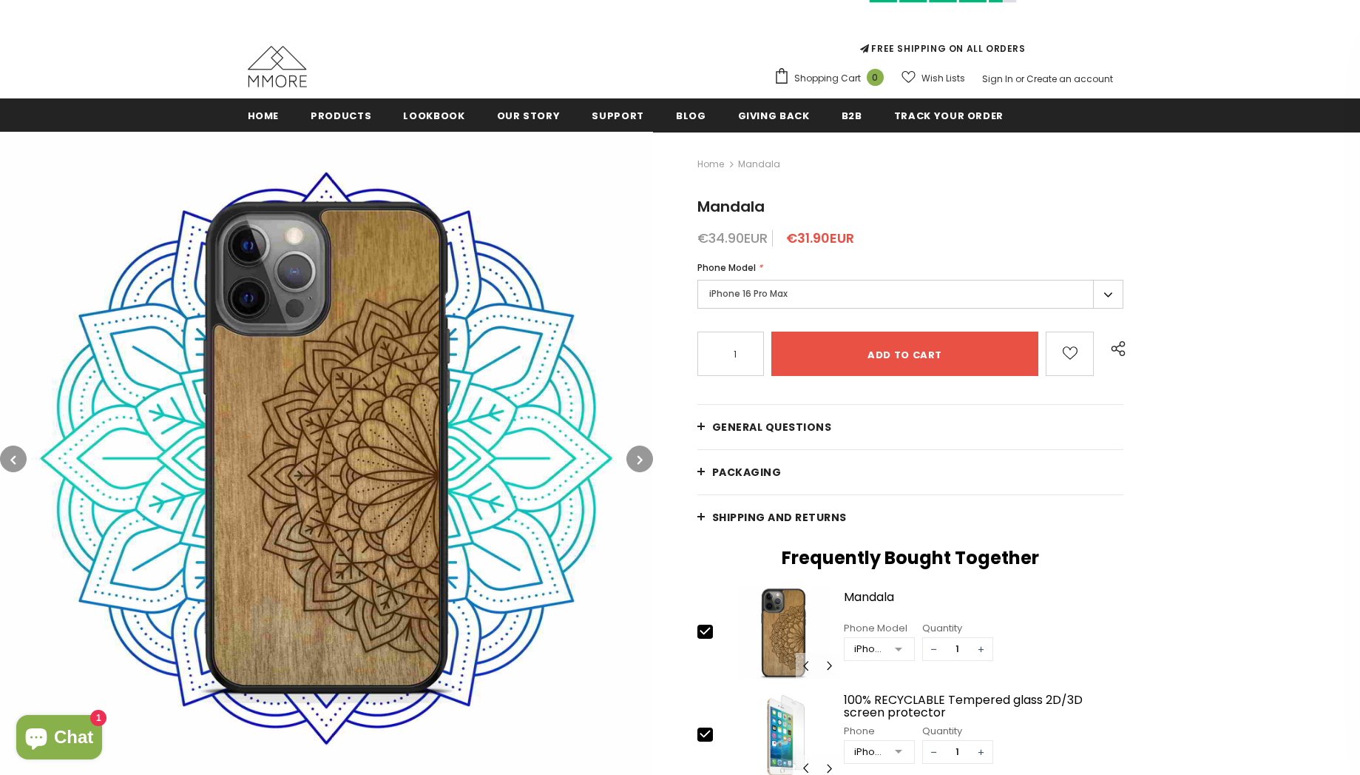
scroll to position [166, 0]
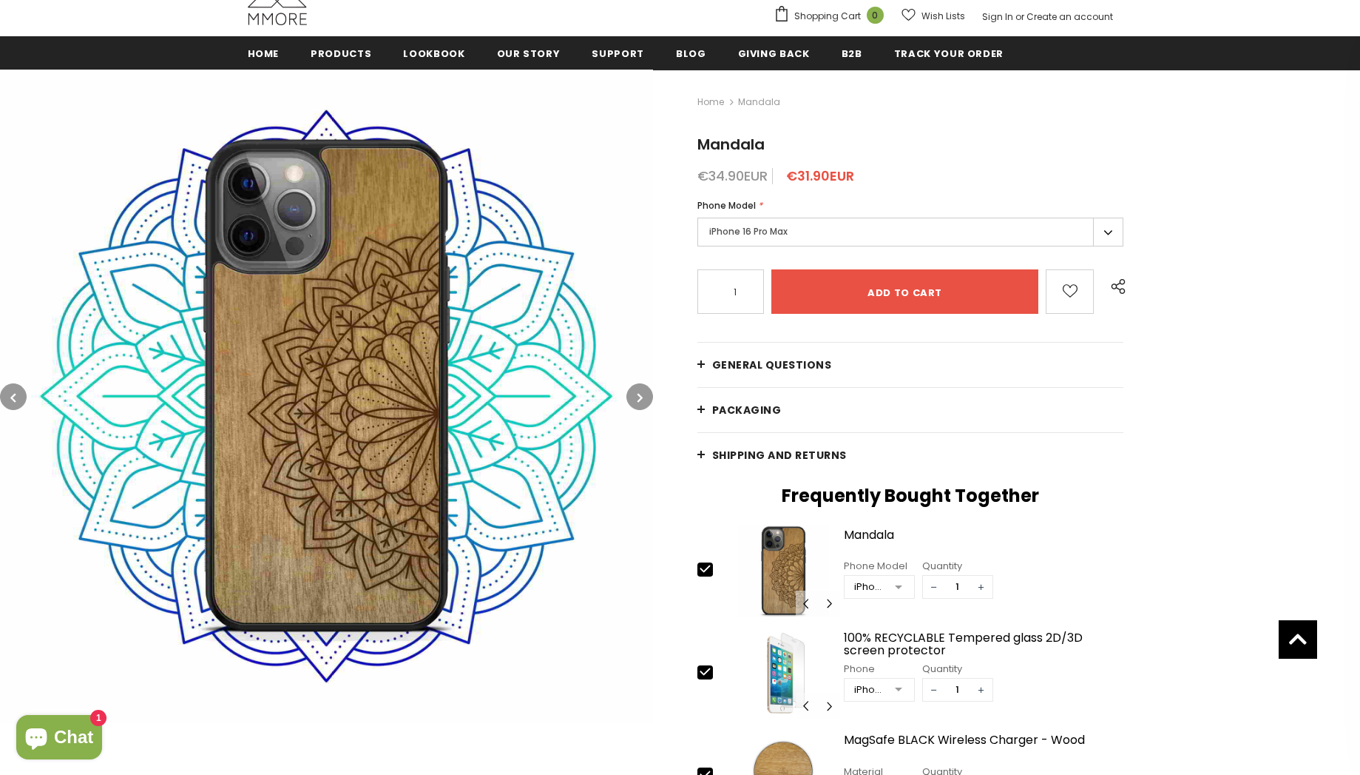
click at [834, 373] on link "General Questions" at bounding box center [911, 365] width 427 height 44
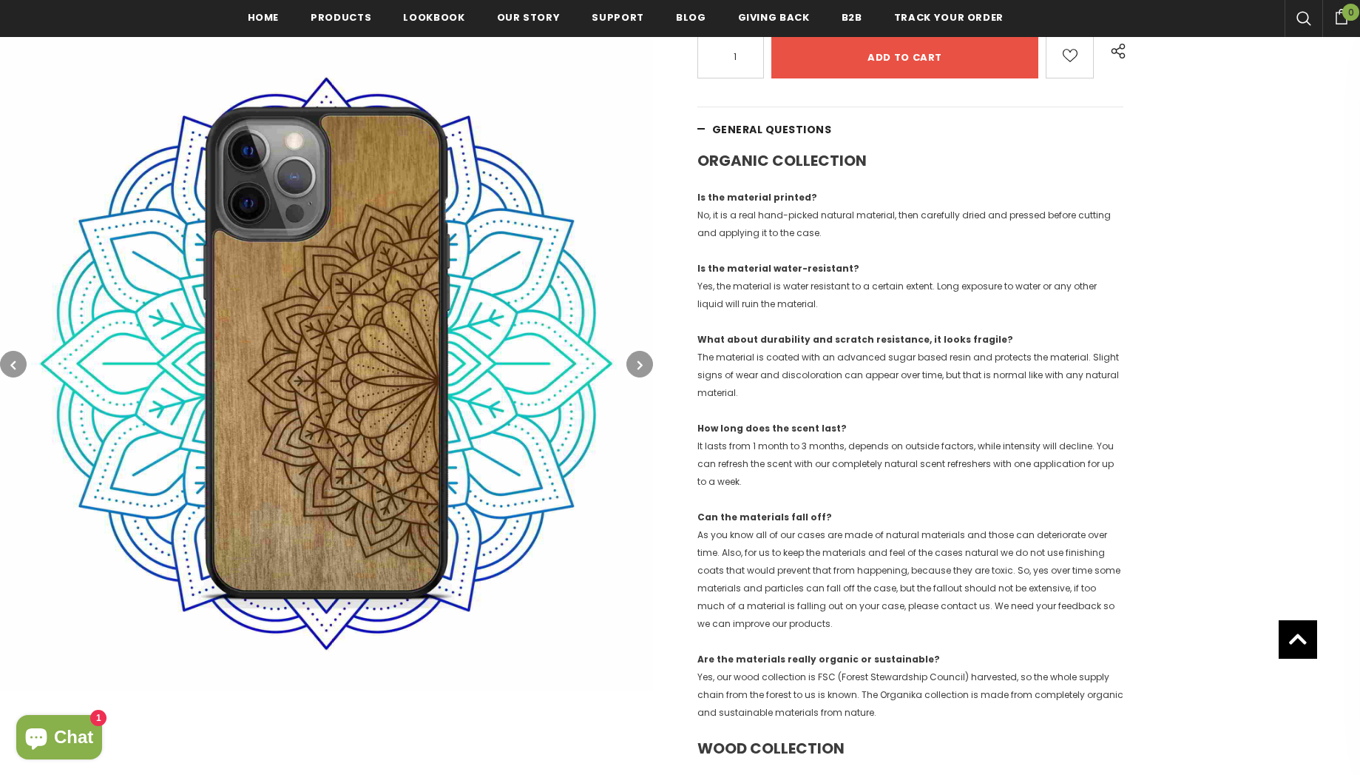
scroll to position [402, 0]
click at [645, 361] on button "button" at bounding box center [640, 364] width 27 height 27
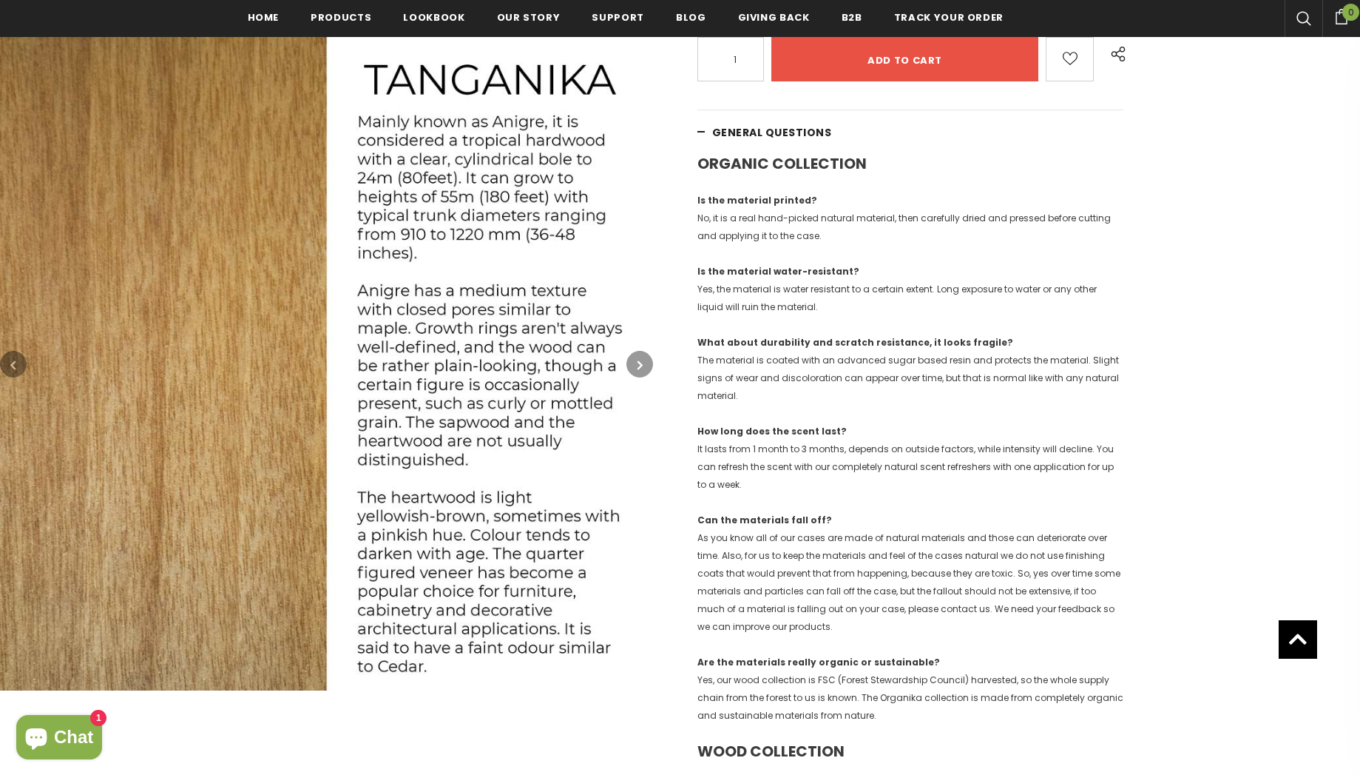
click at [645, 361] on button "button" at bounding box center [640, 364] width 27 height 27
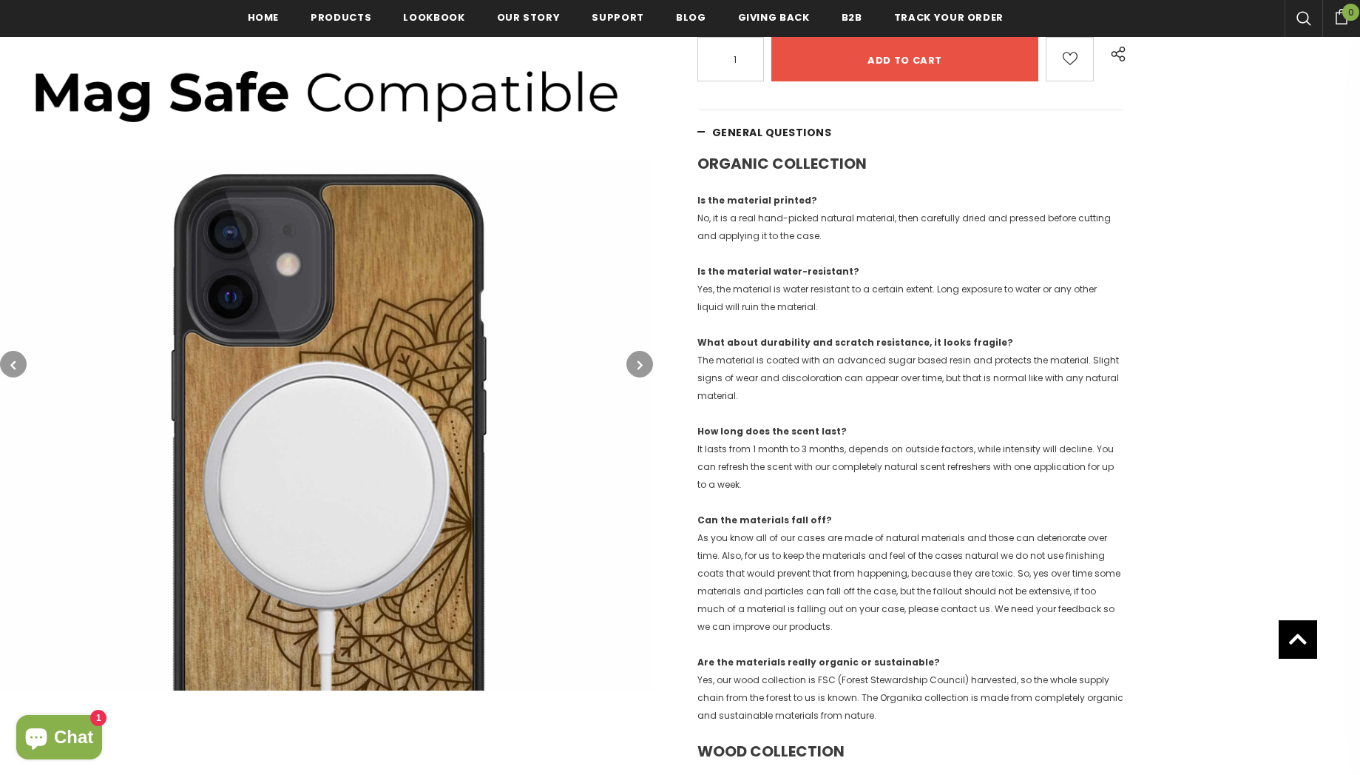
click at [18, 371] on button "button" at bounding box center [13, 364] width 27 height 27
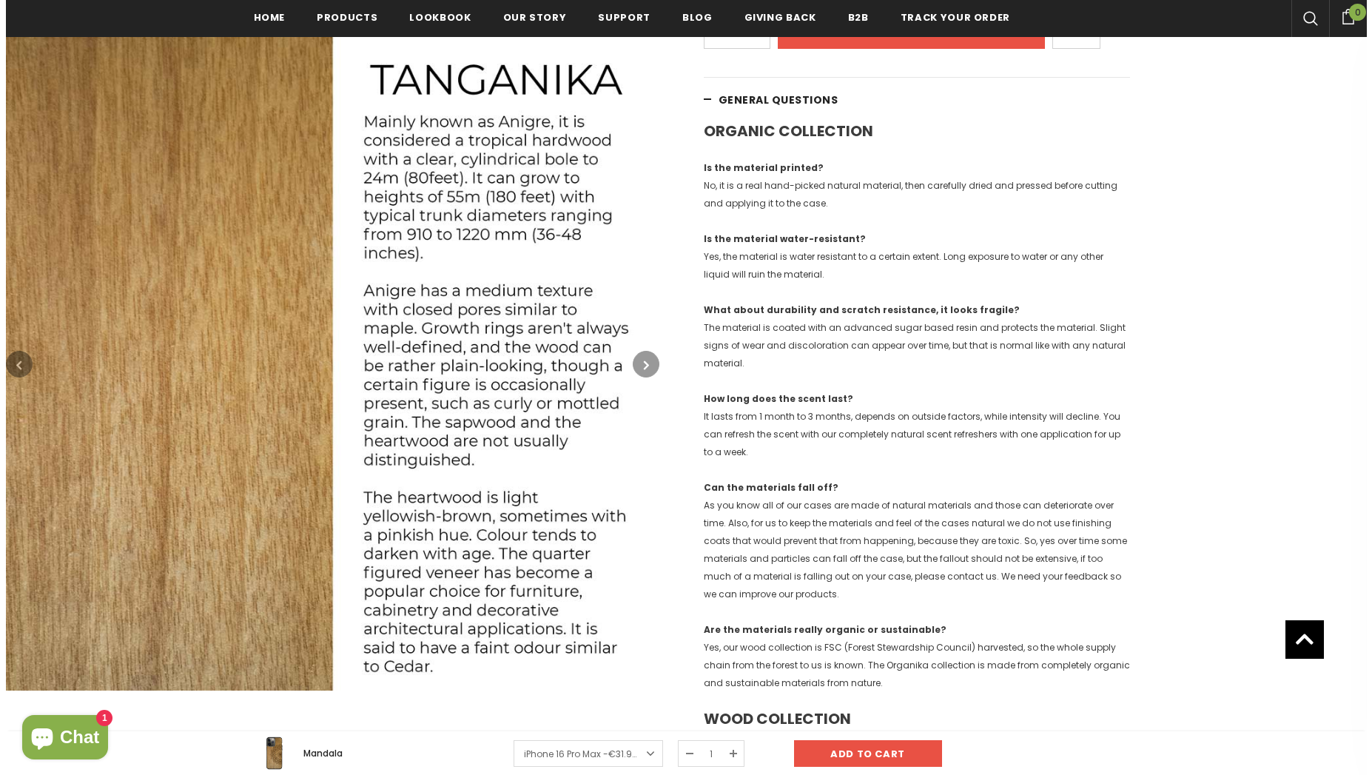
scroll to position [341, 0]
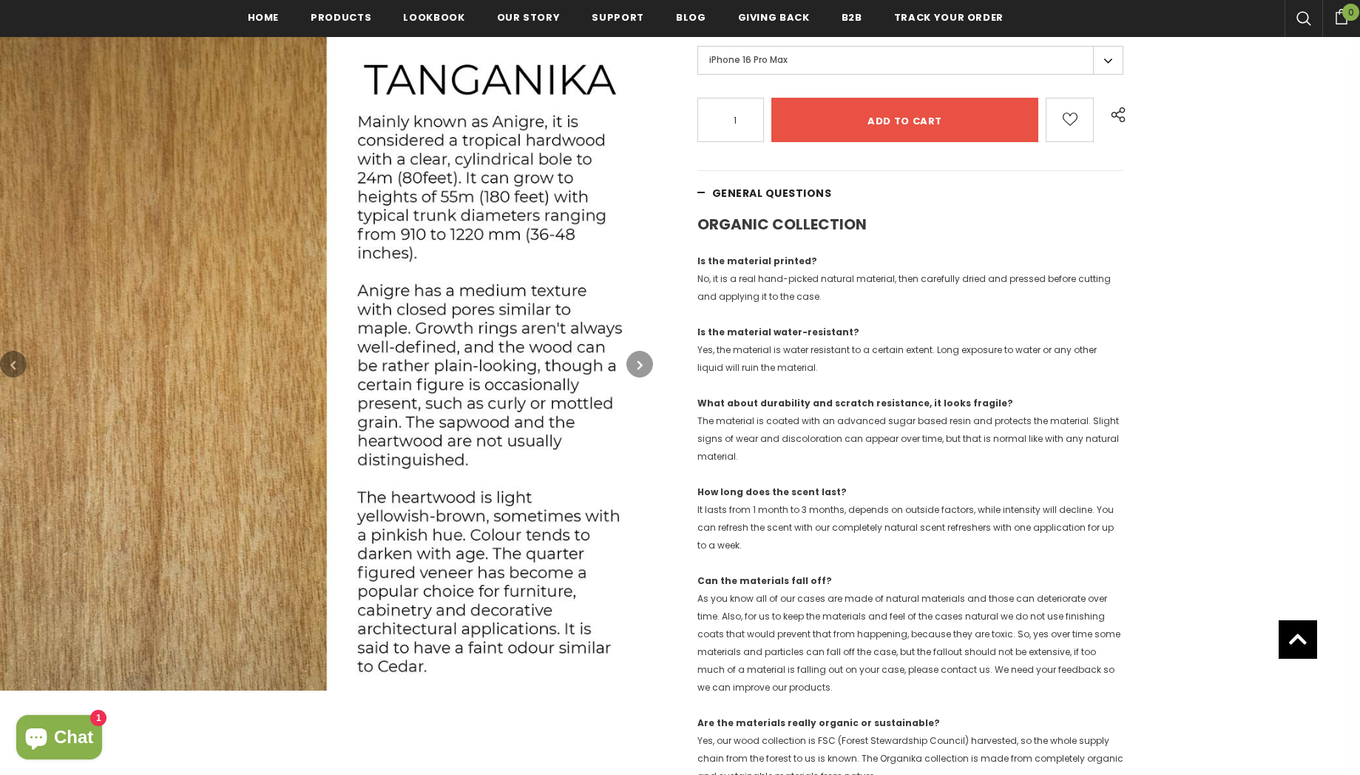
click at [391, 372] on img at bounding box center [326, 363] width 653 height 653
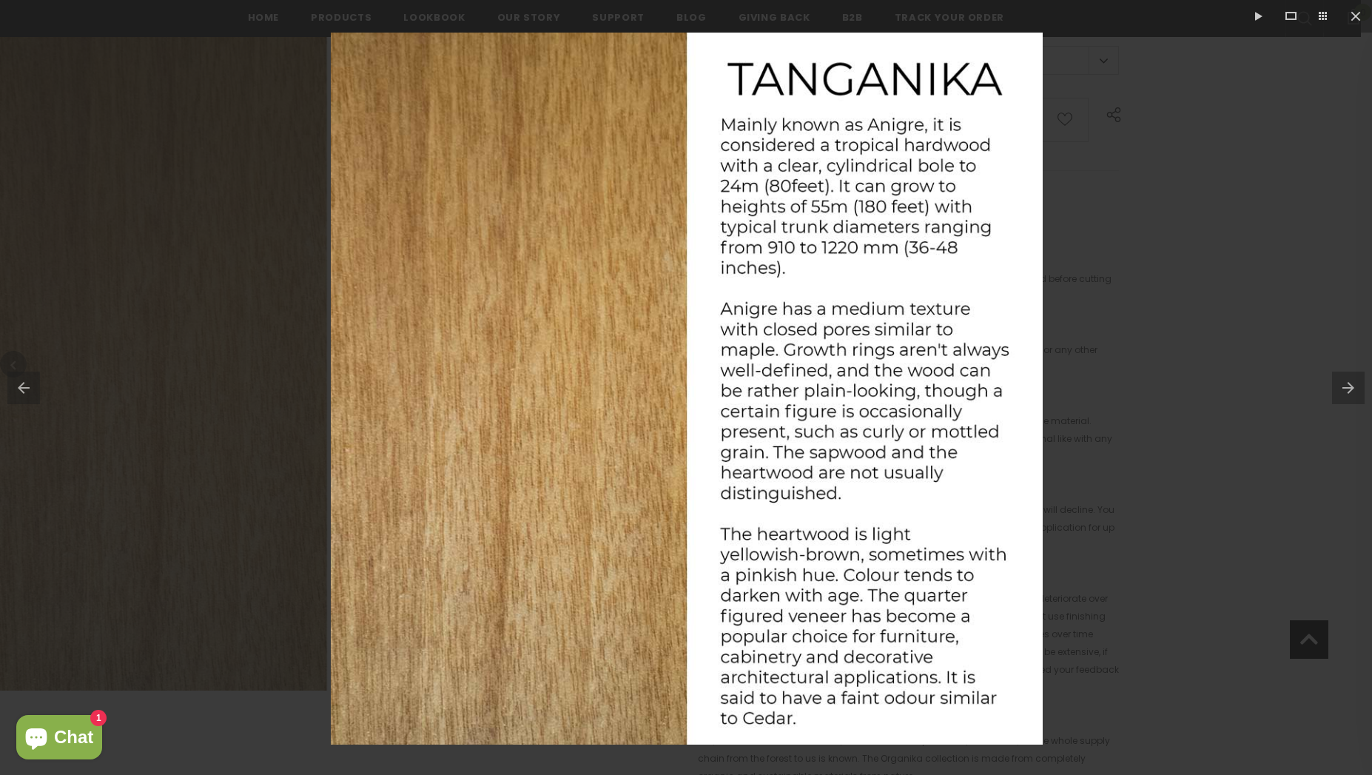
click at [1153, 260] on div at bounding box center [686, 387] width 1372 height 775
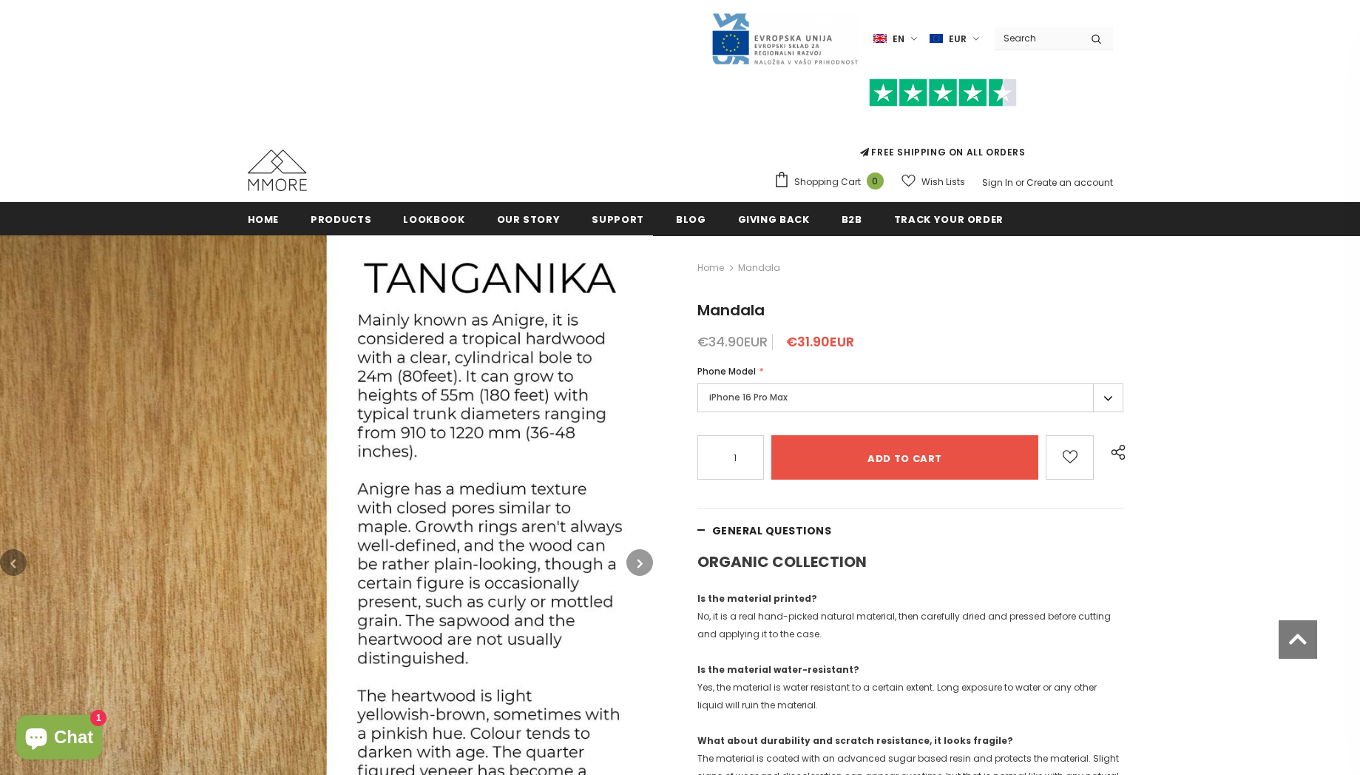
scroll to position [1, 0]
